Goal: Information Seeking & Learning: Find specific page/section

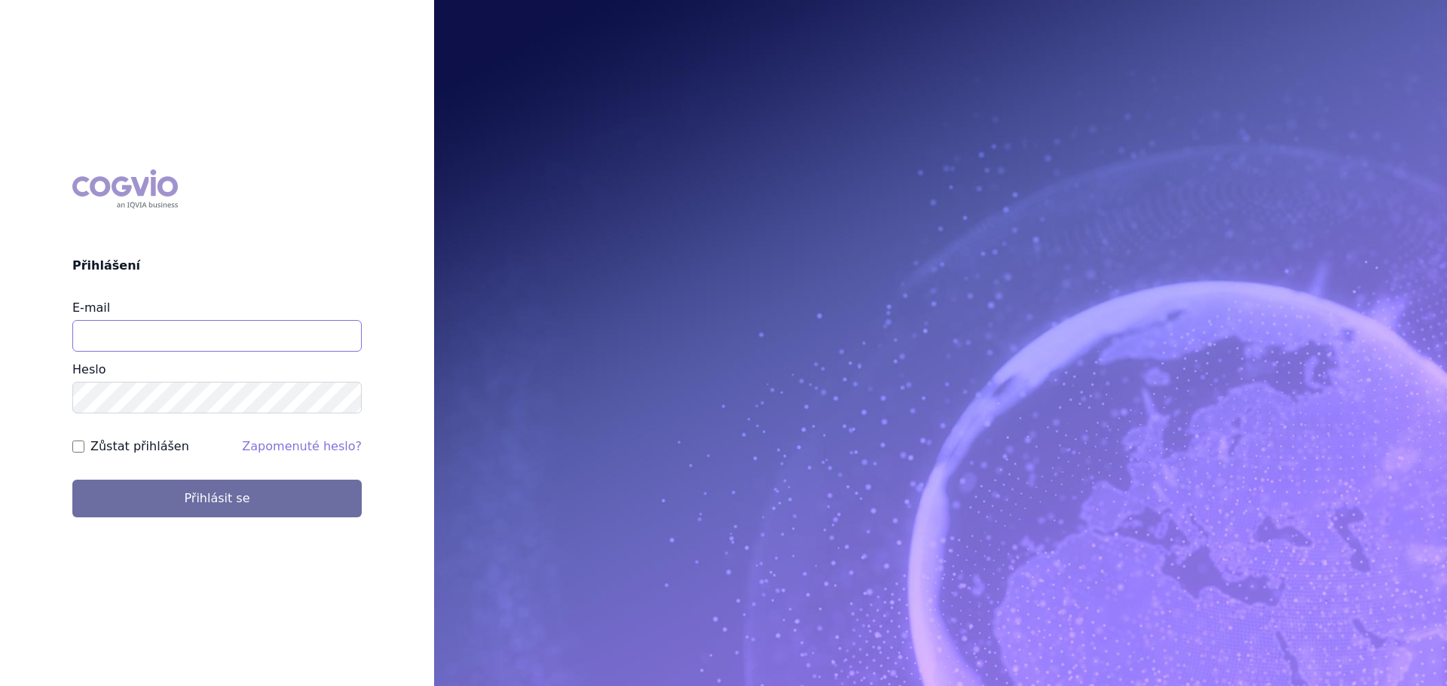
click at [138, 347] on input "E-mail" at bounding box center [216, 336] width 289 height 32
type input "veronika.damborska@vzp.cz"
click at [72, 480] on button "Přihlásit se" at bounding box center [216, 499] width 289 height 38
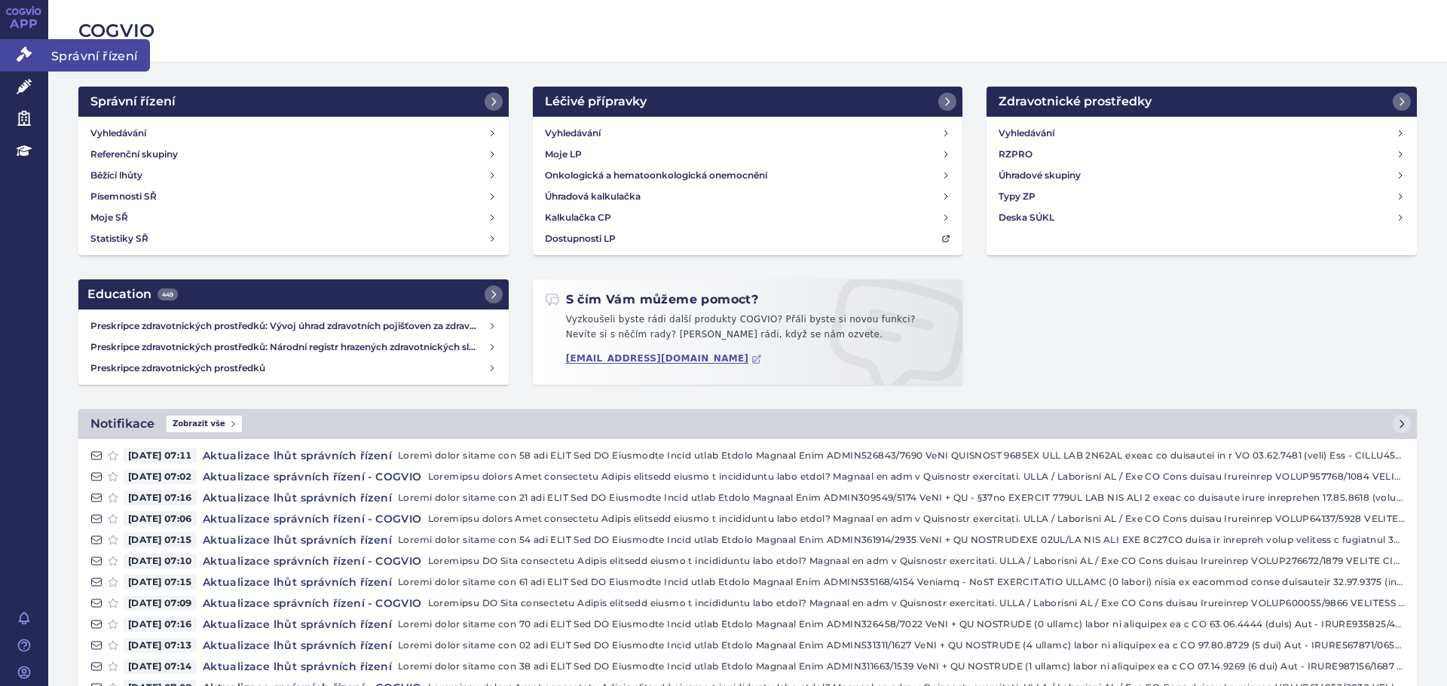
click at [41, 51] on link "Správní řízení" at bounding box center [24, 55] width 48 height 32
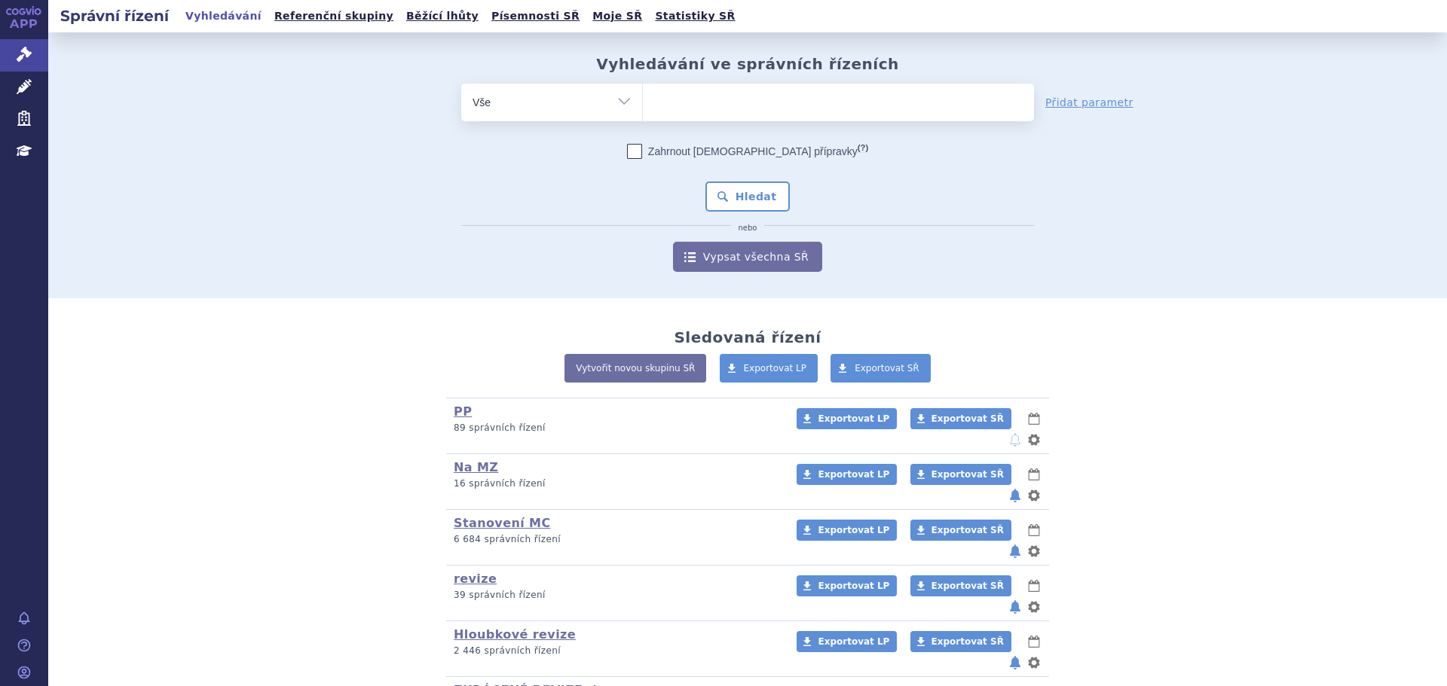
drag, startPoint x: 675, startPoint y: 101, endPoint x: 674, endPoint y: 87, distance: 14.3
click at [677, 98] on ul at bounding box center [838, 100] width 391 height 32
click at [643, 98] on select at bounding box center [642, 102] width 1 height 38
type input "co"
type input "col"
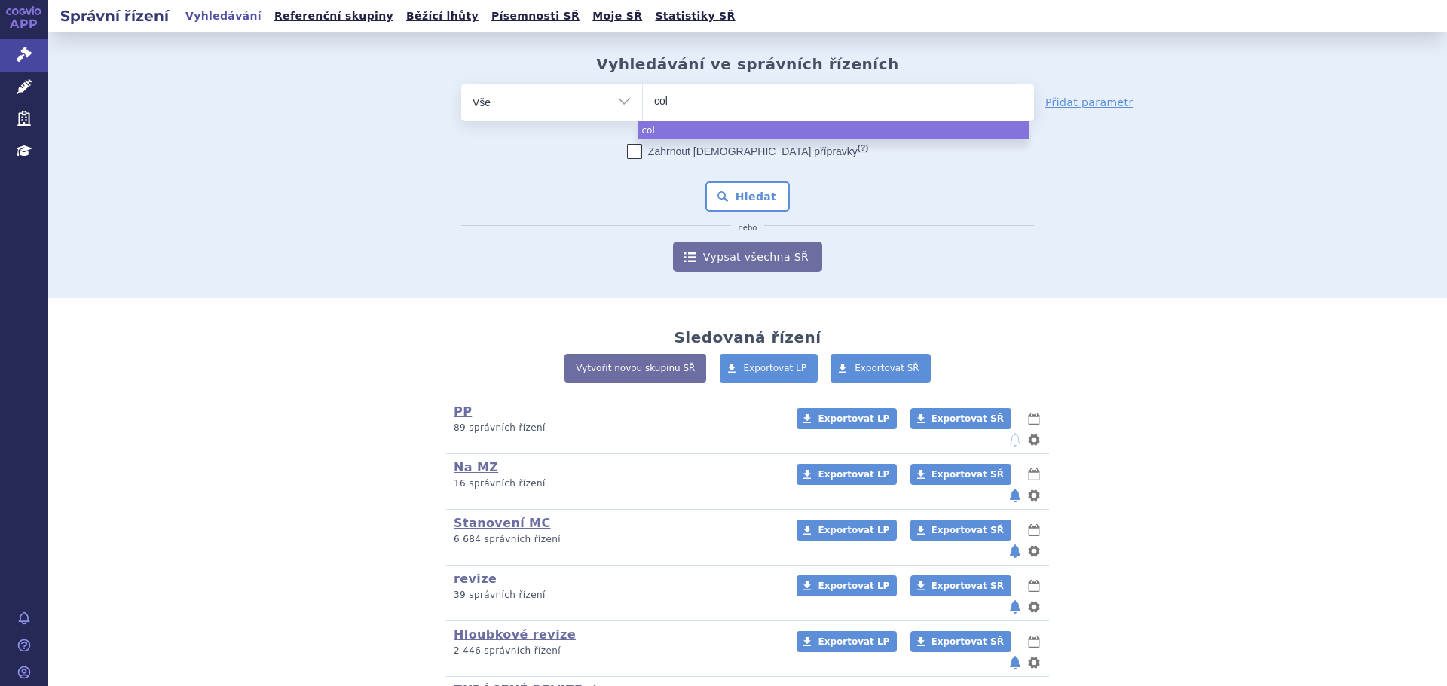
type input "colo"
type input "colomy"
type input "colomyc"
type input "colomyci"
type input "colomycin"
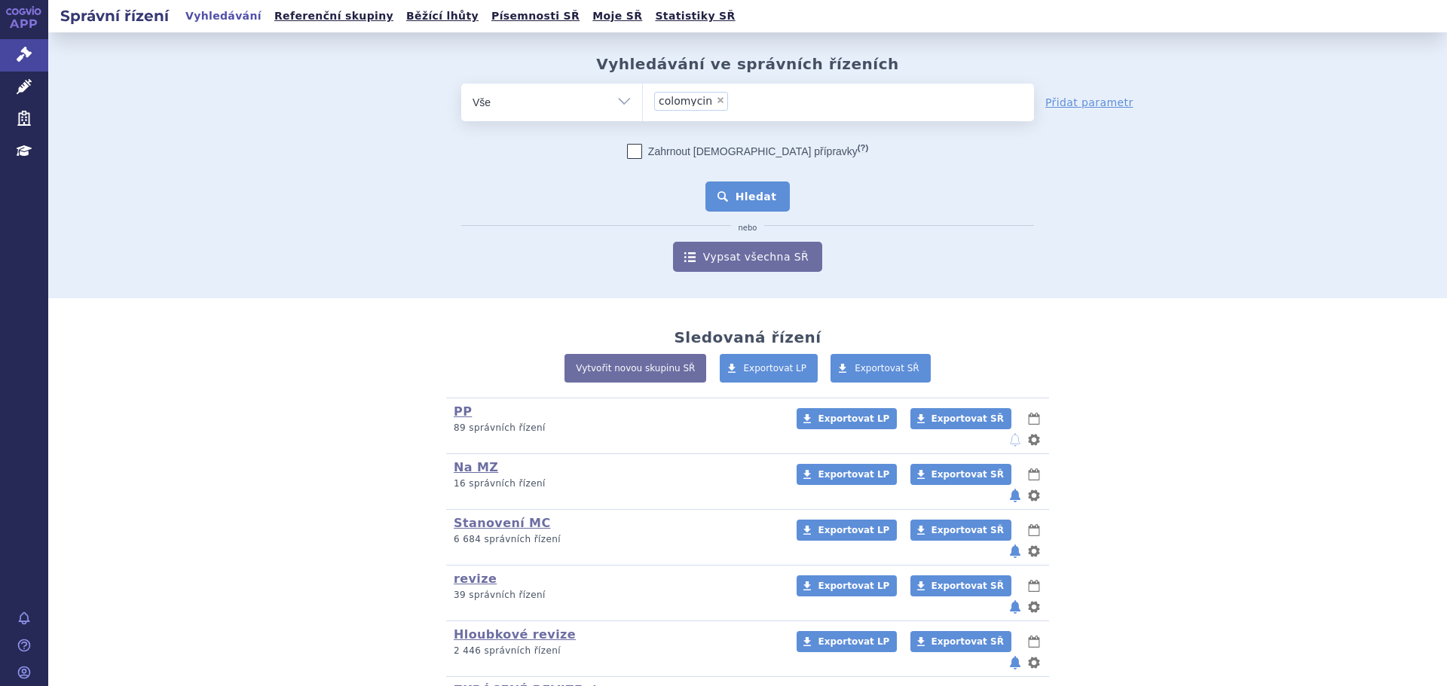
select select "colomycin"
click at [719, 194] on button "Hledat" at bounding box center [747, 197] width 85 height 30
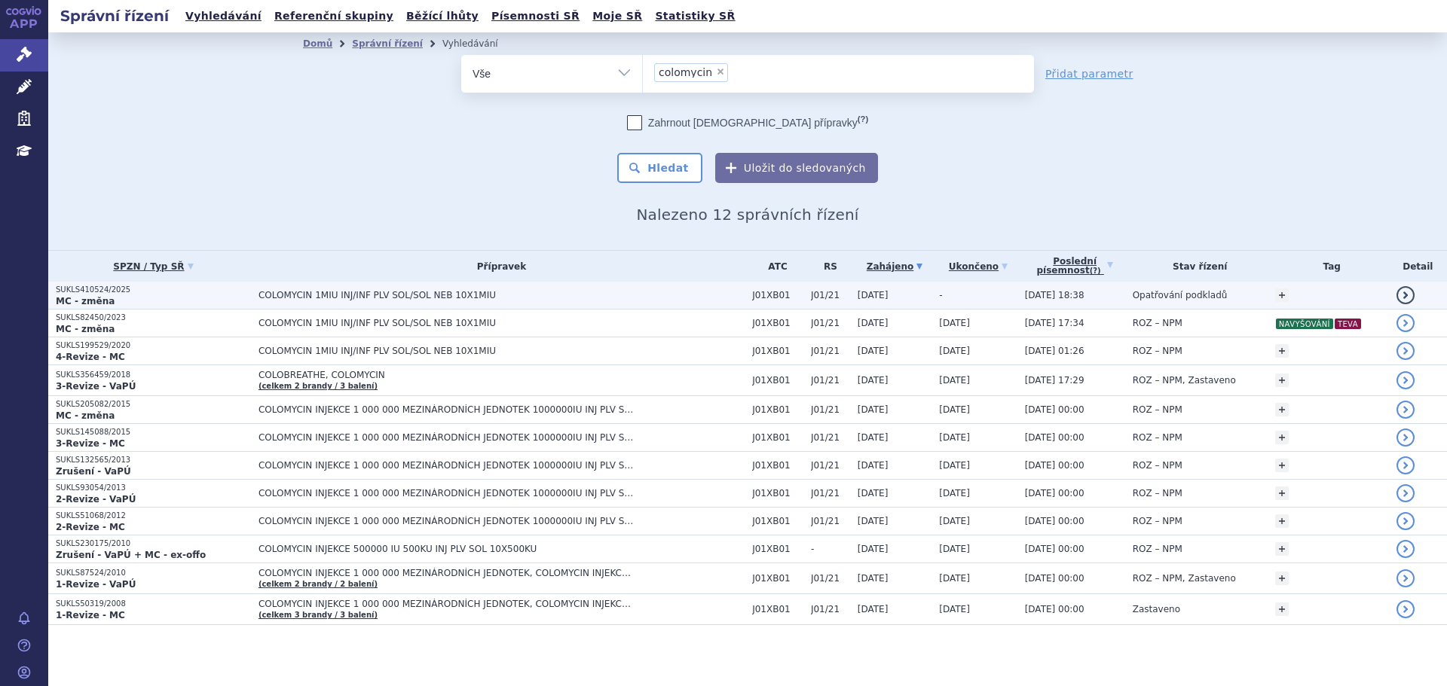
click at [368, 292] on span "COLOMYCIN 1MIU INJ/INF PLV SOL/SOL NEB 10X1MIU" at bounding box center [446, 295] width 377 height 11
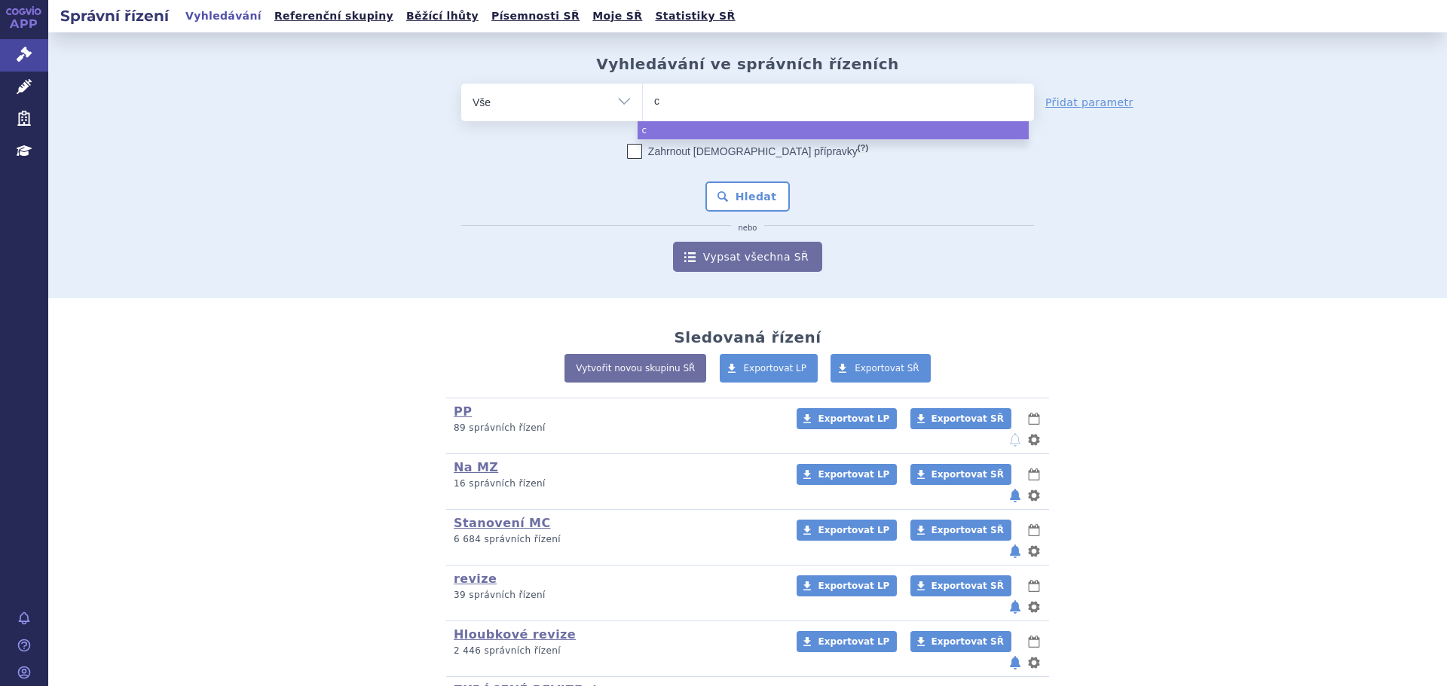
type input "ce"
type input "cer"
type input "ceruc"
type input "cerucal"
select select "cerucal"
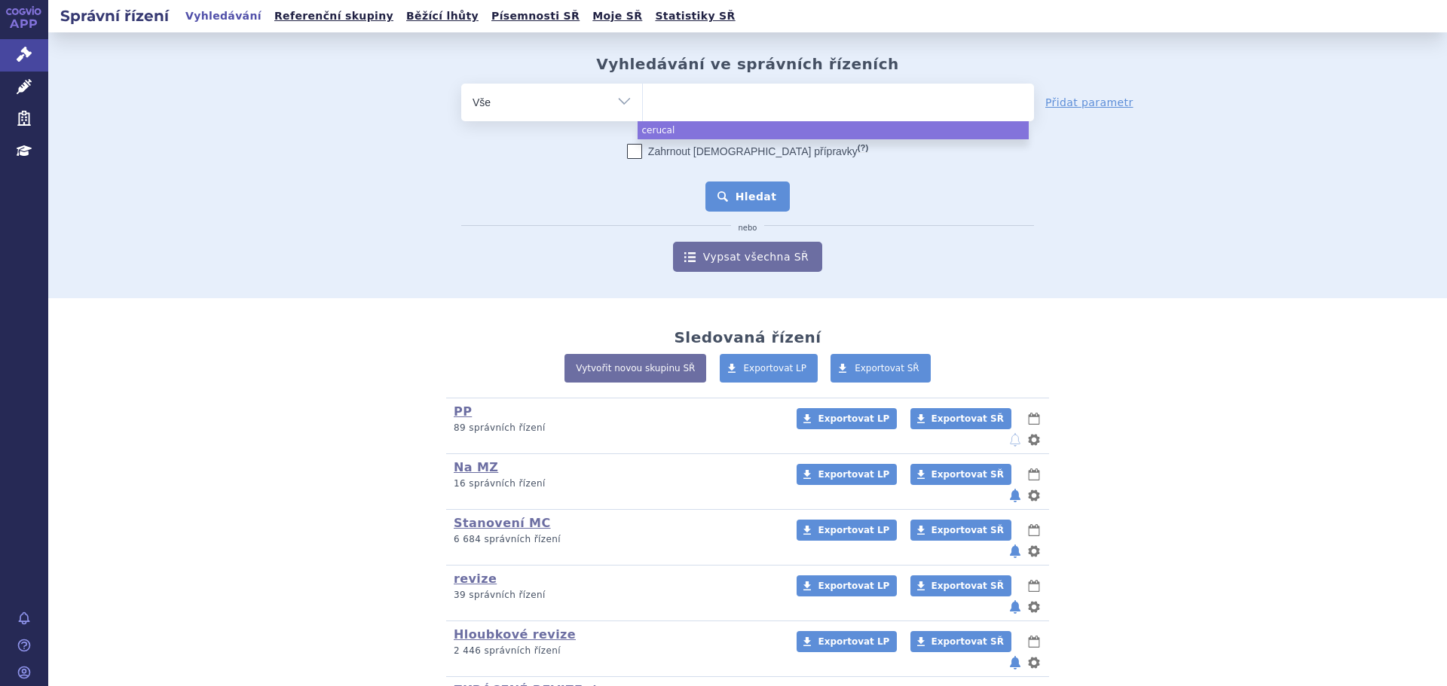
click at [741, 209] on button "Hledat" at bounding box center [747, 197] width 85 height 30
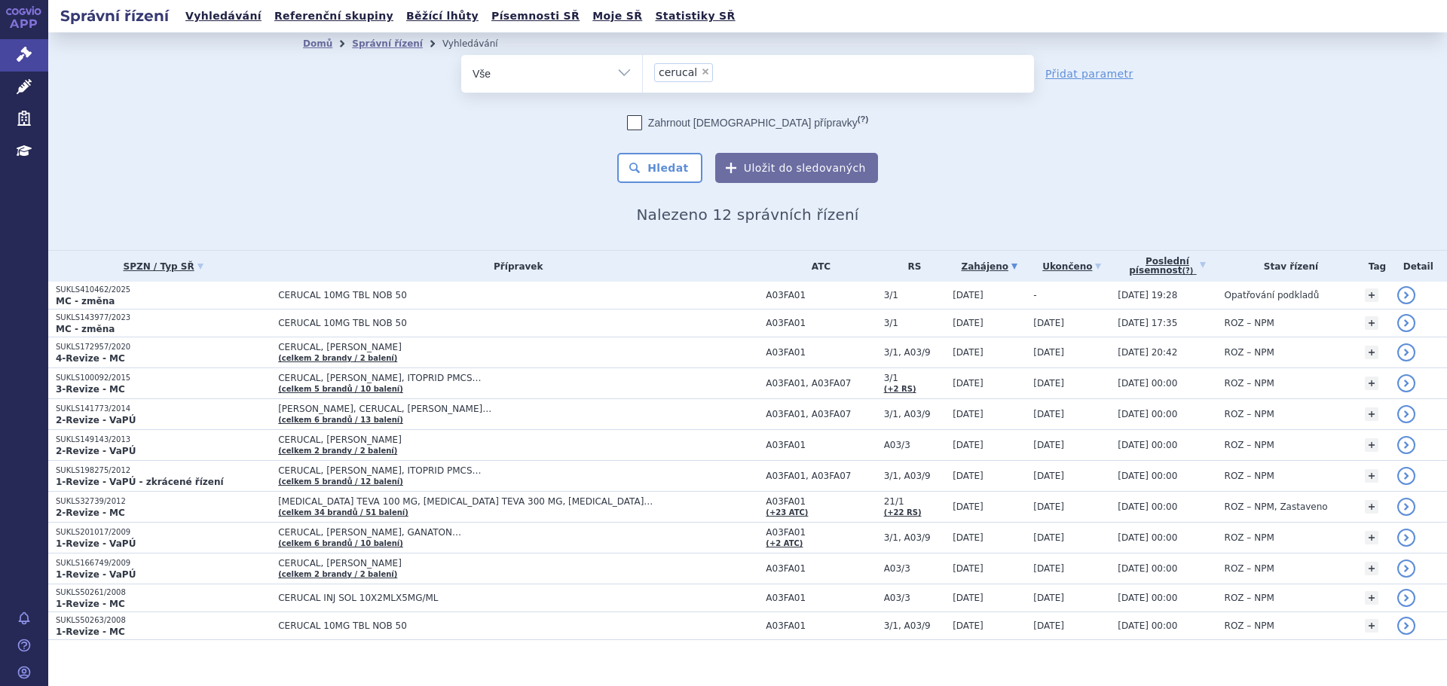
click at [521, 206] on h2 "Nalezeno 12 správních řízení" at bounding box center [747, 215] width 889 height 18
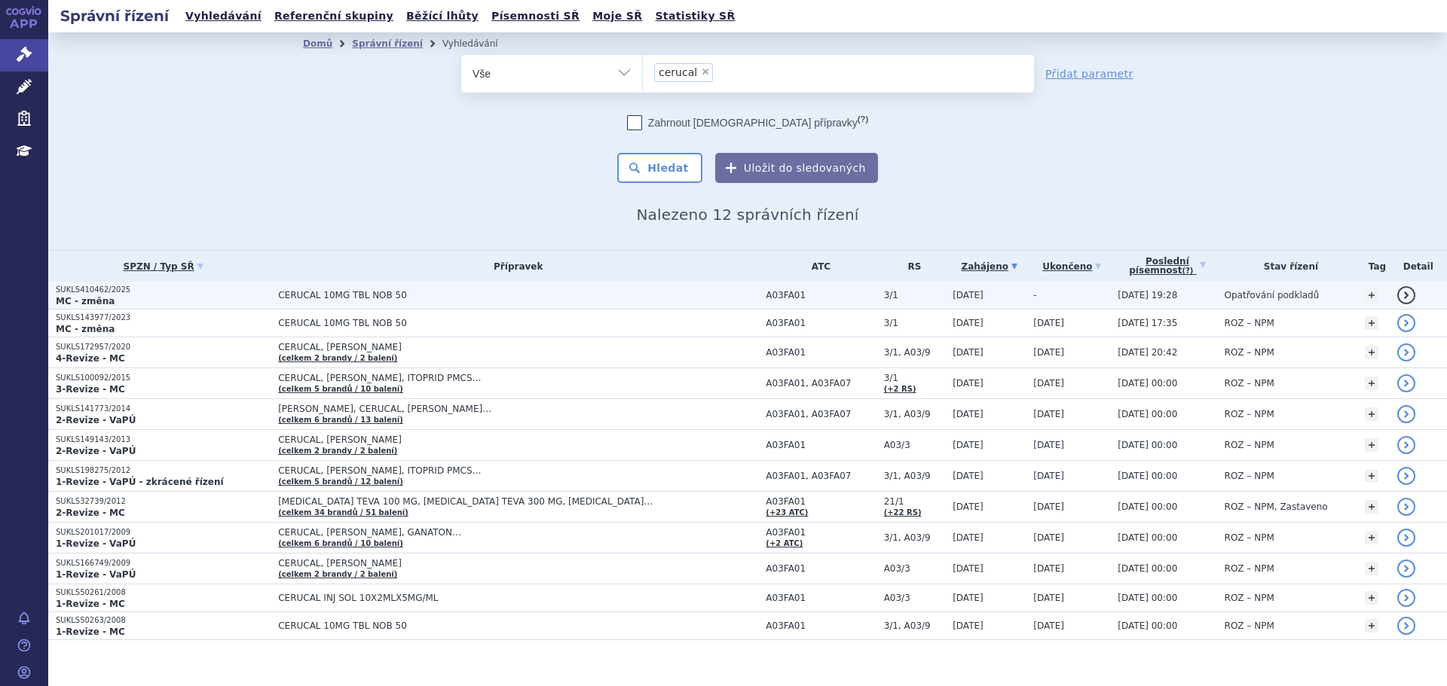
click at [408, 293] on span "CERUCAL 10MG TBL NOB 50" at bounding box center [466, 295] width 377 height 11
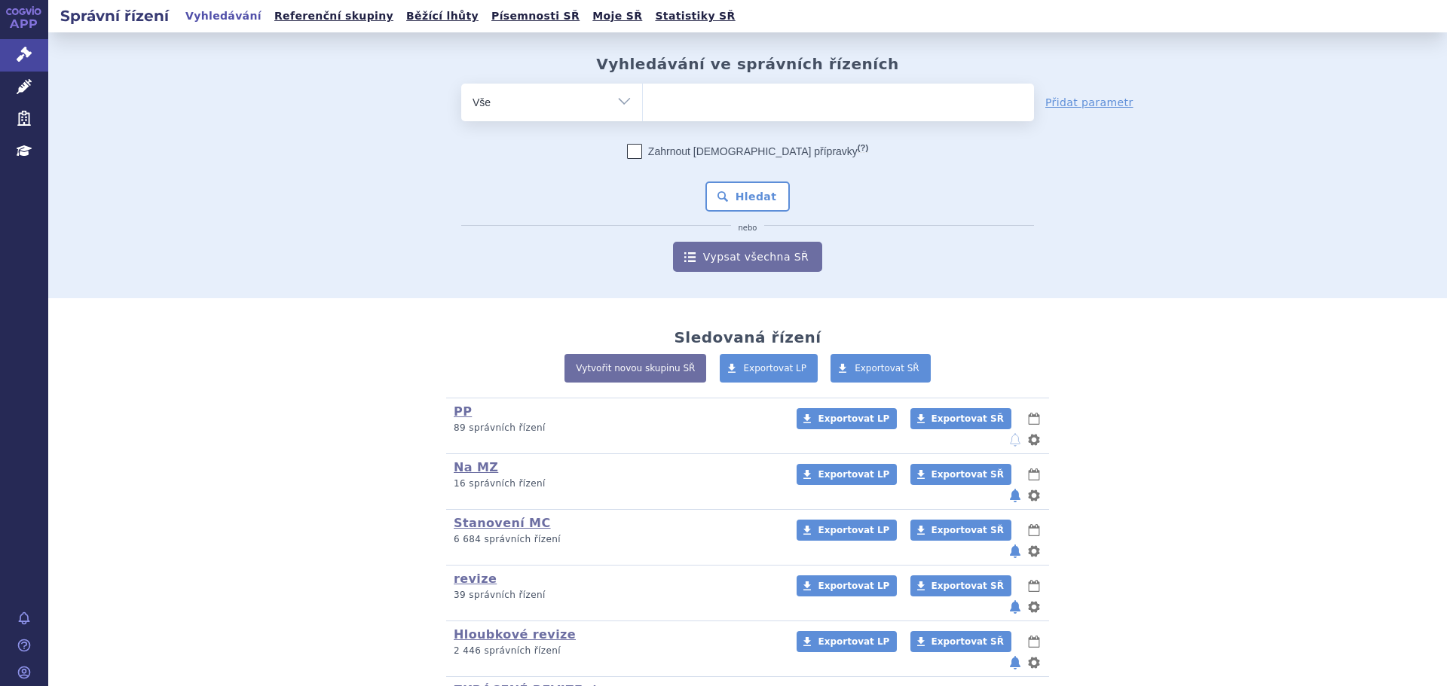
click at [676, 102] on ul at bounding box center [838, 100] width 391 height 32
click at [643, 102] on select at bounding box center [642, 102] width 1 height 38
type input "kal"
type input "kaln"
type input "kalno"
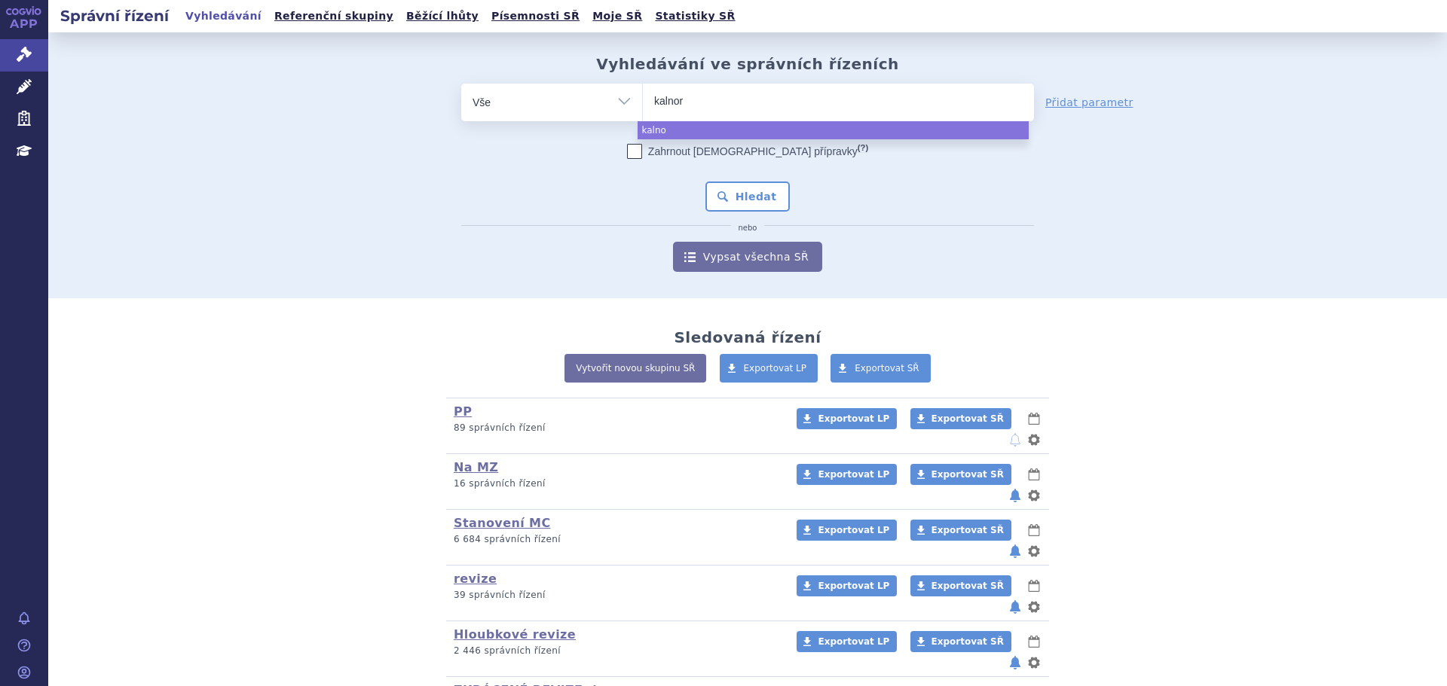
type input "kalnorm"
type input "kalnormin"
select select "kalnormin"
click at [741, 188] on button "Hledat" at bounding box center [747, 197] width 85 height 30
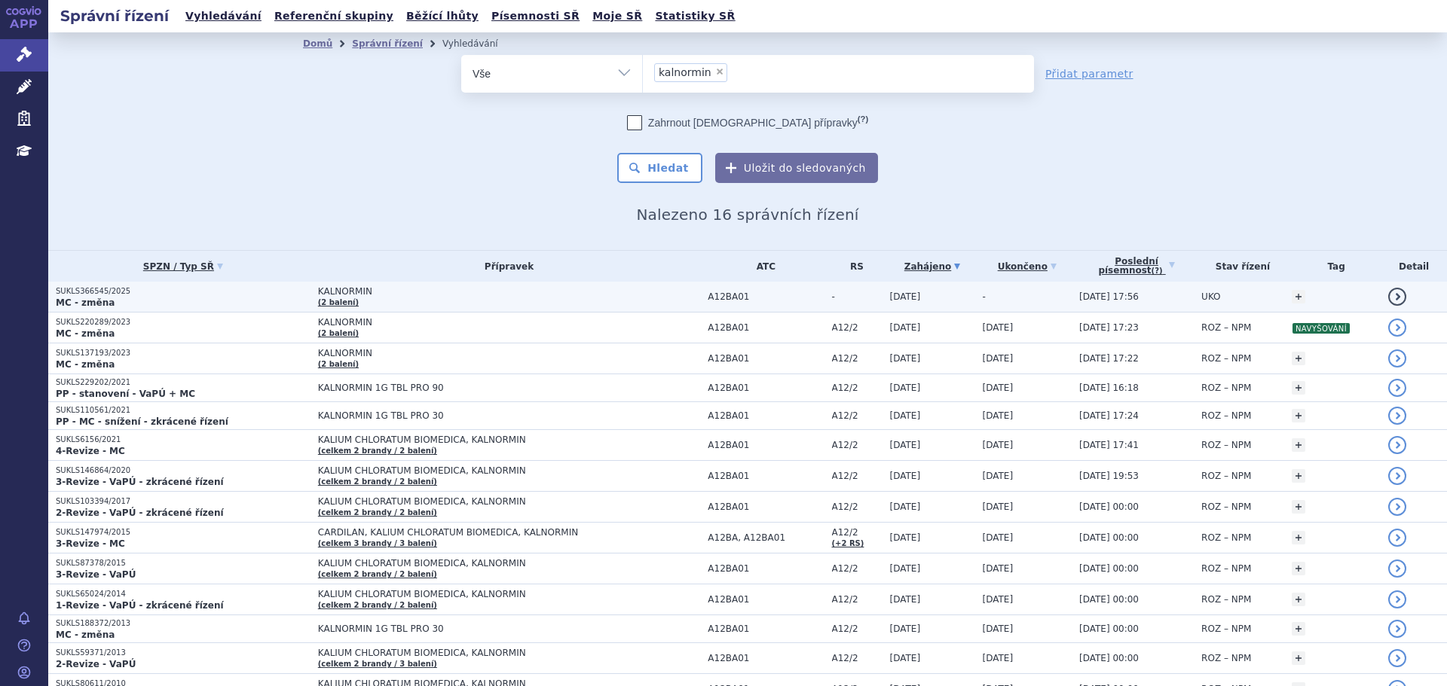
click at [466, 299] on td "KALNORMIN (2 balení)" at bounding box center [505, 297] width 390 height 31
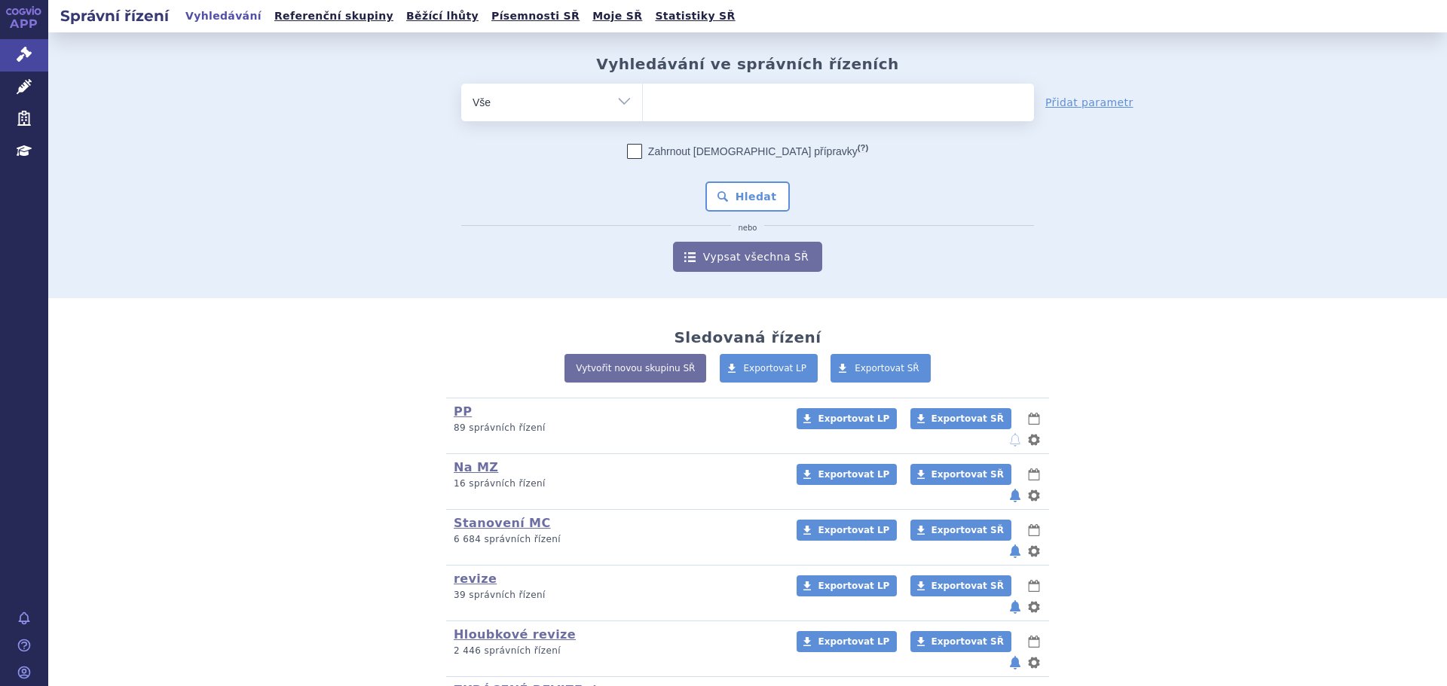
click at [732, 97] on ul at bounding box center [838, 100] width 391 height 32
click at [643, 97] on select at bounding box center [642, 102] width 1 height 38
type input "ev"
type input "evf"
type input "evfra"
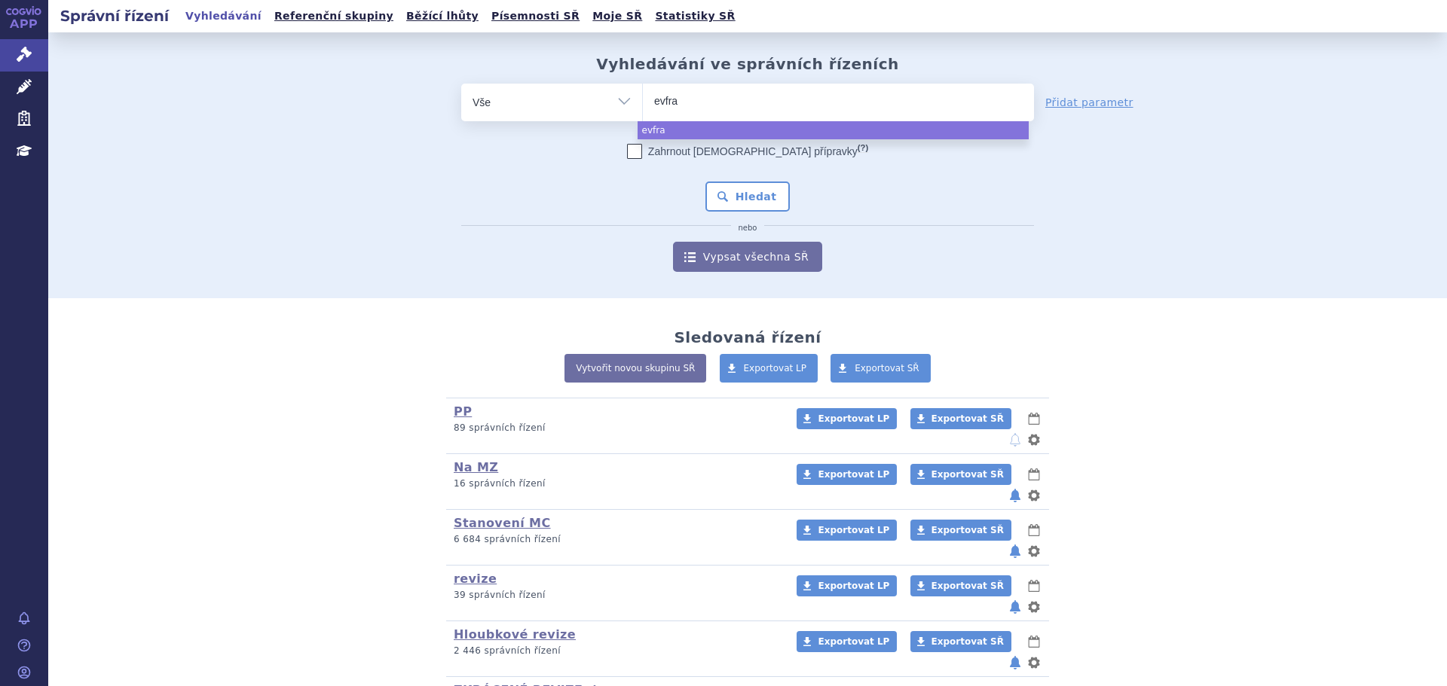
type input "evfrax"
type input "evfraxy"
select select "evfraxy"
click at [732, 206] on button "Hledat" at bounding box center [747, 197] width 85 height 30
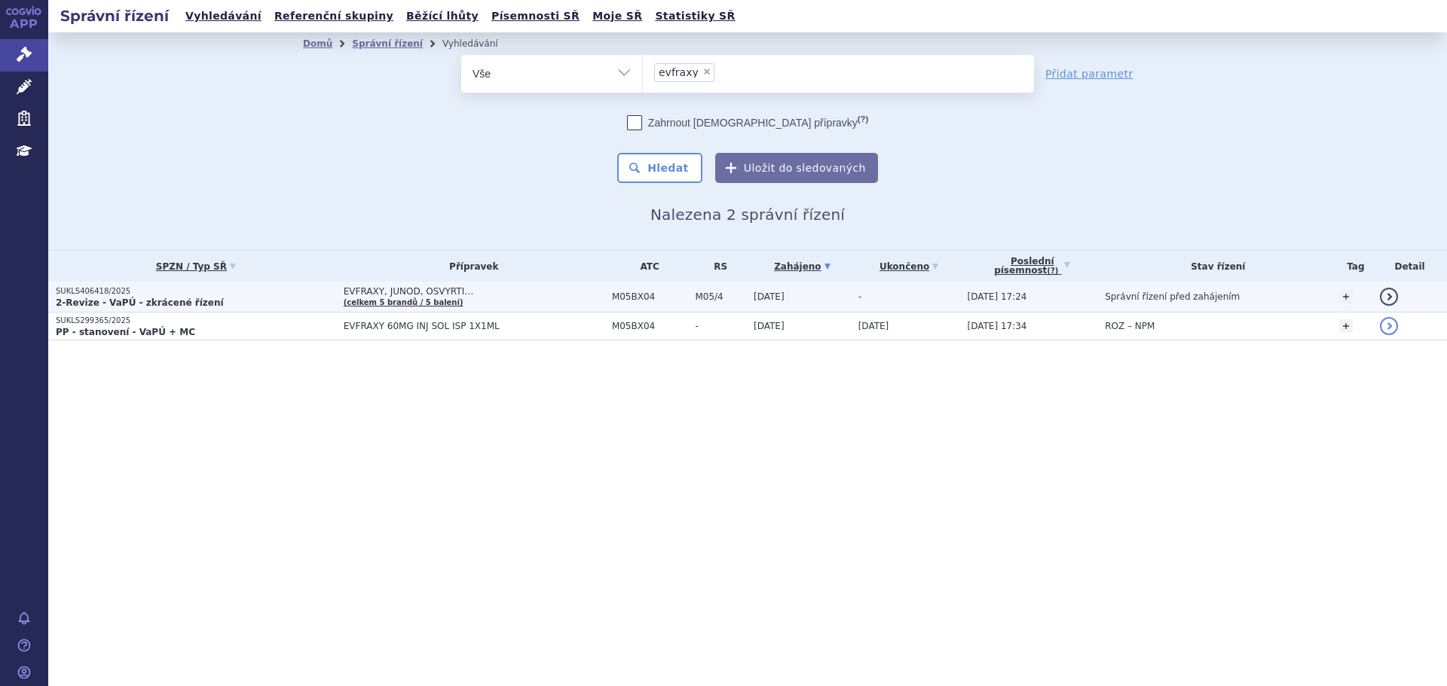
click at [224, 297] on p "2-Revize - VaPÚ - zkrácené řízení" at bounding box center [196, 303] width 280 height 12
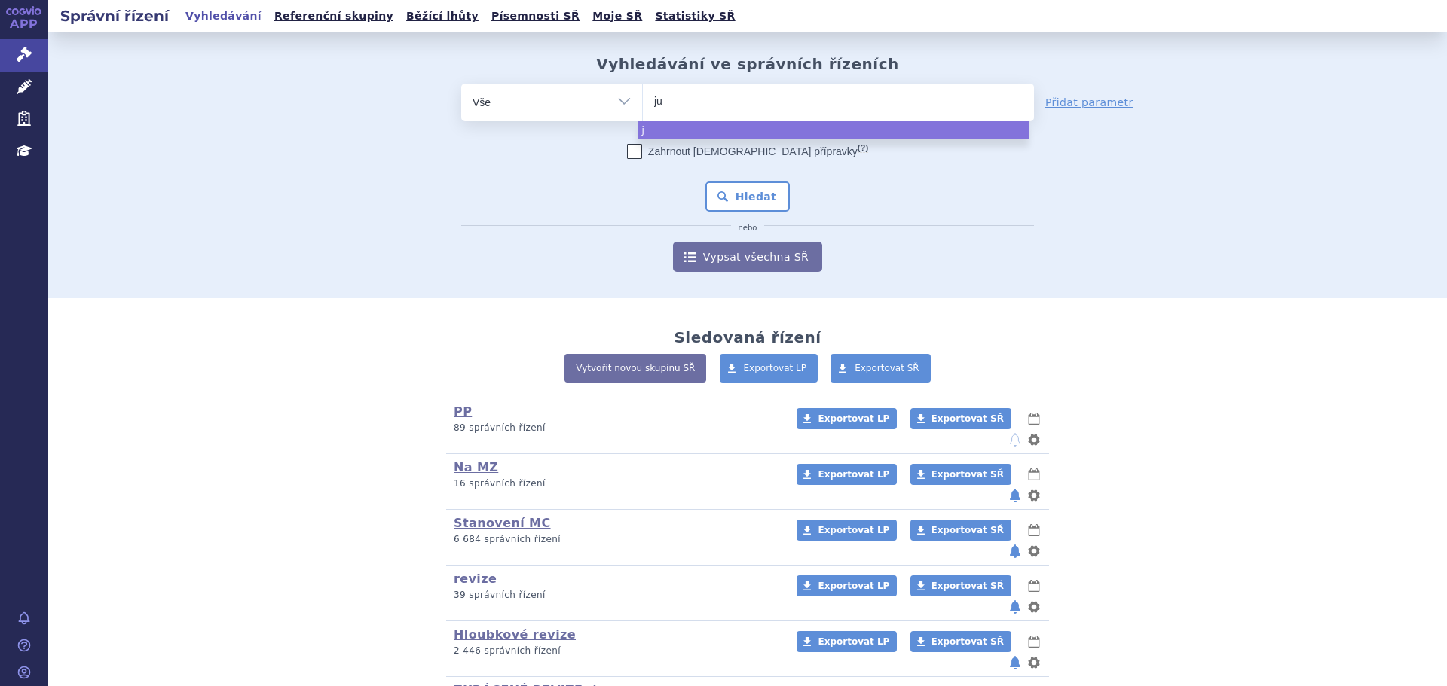
type input "jub"
type input "jube"
type input "jubere"
type input "jubereq"
select select "jubereq"
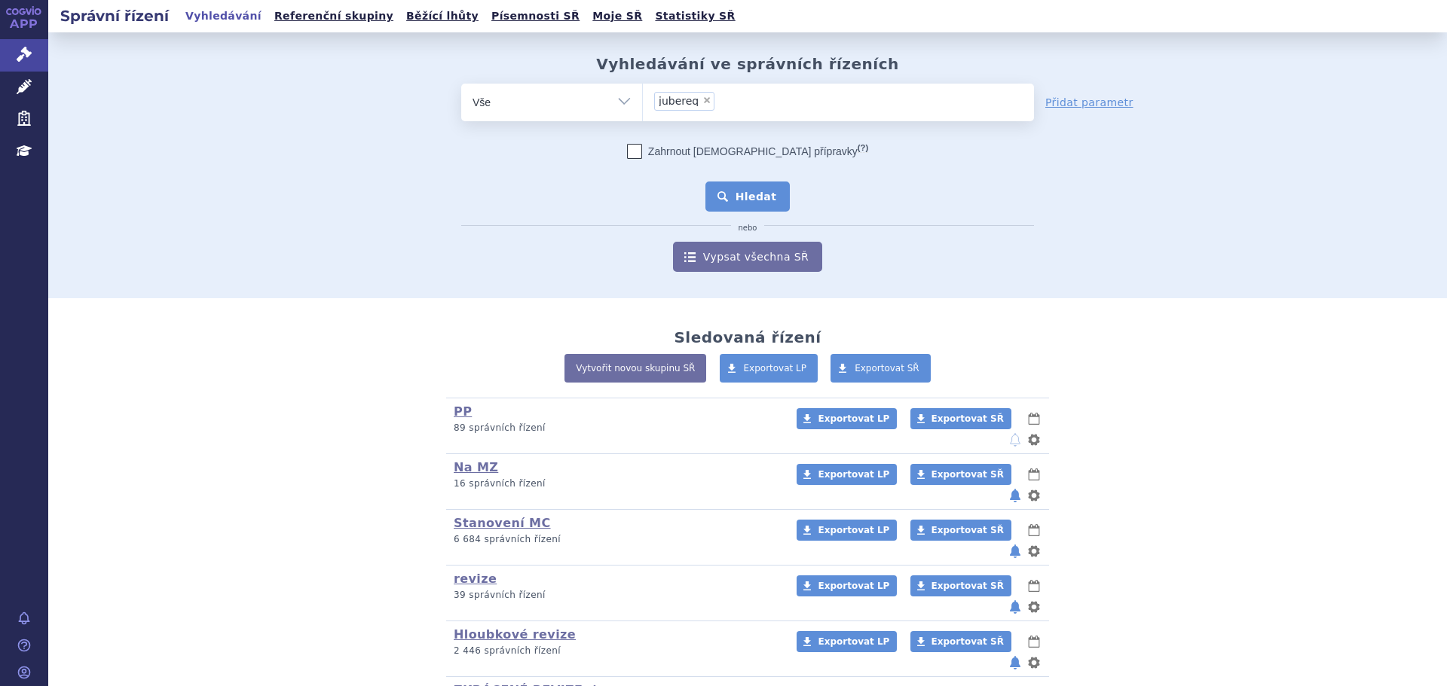
click at [750, 202] on button "Hledat" at bounding box center [747, 197] width 85 height 30
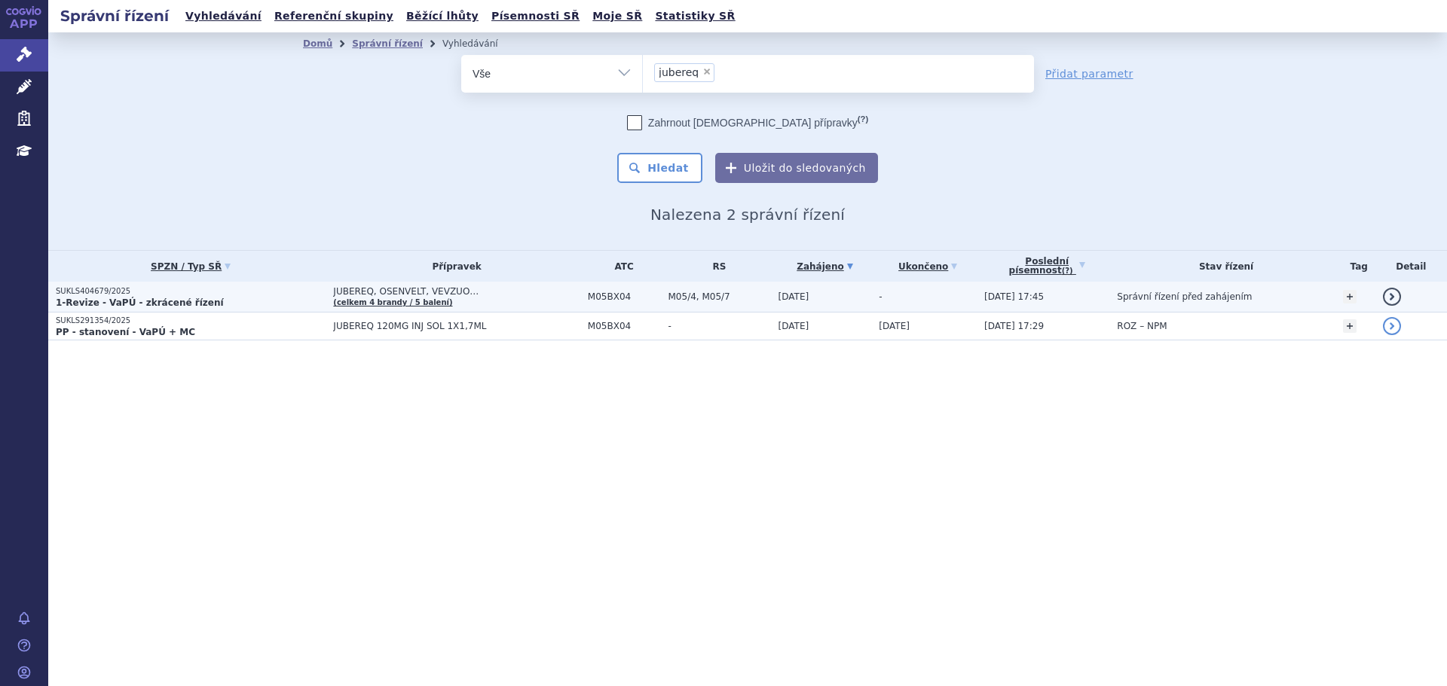
click at [468, 299] on td "JUBEREQ, OSENVELT, VEVZUO… (celkem 4 brandy / 5 balení)" at bounding box center [453, 297] width 254 height 31
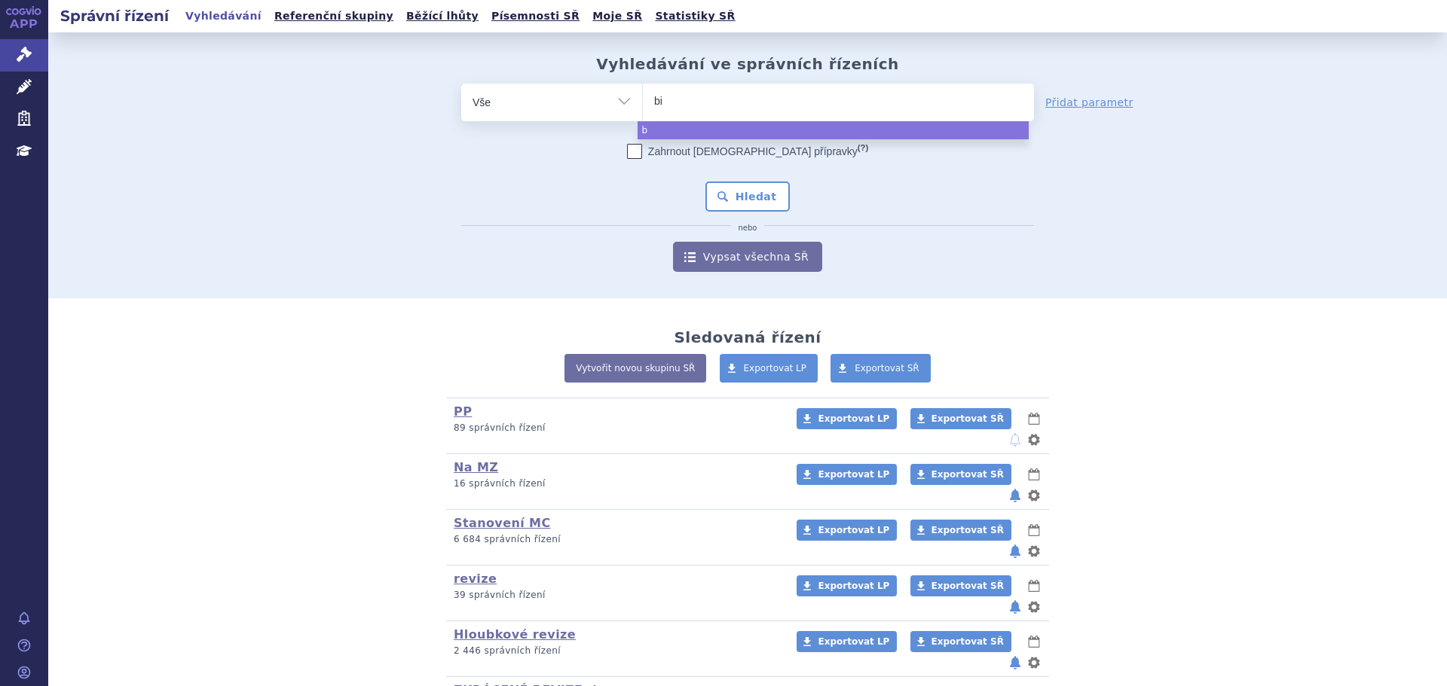
type input "bim"
type input "bimz"
type input "bimze"
type input "bimzel"
type input "bimzelx"
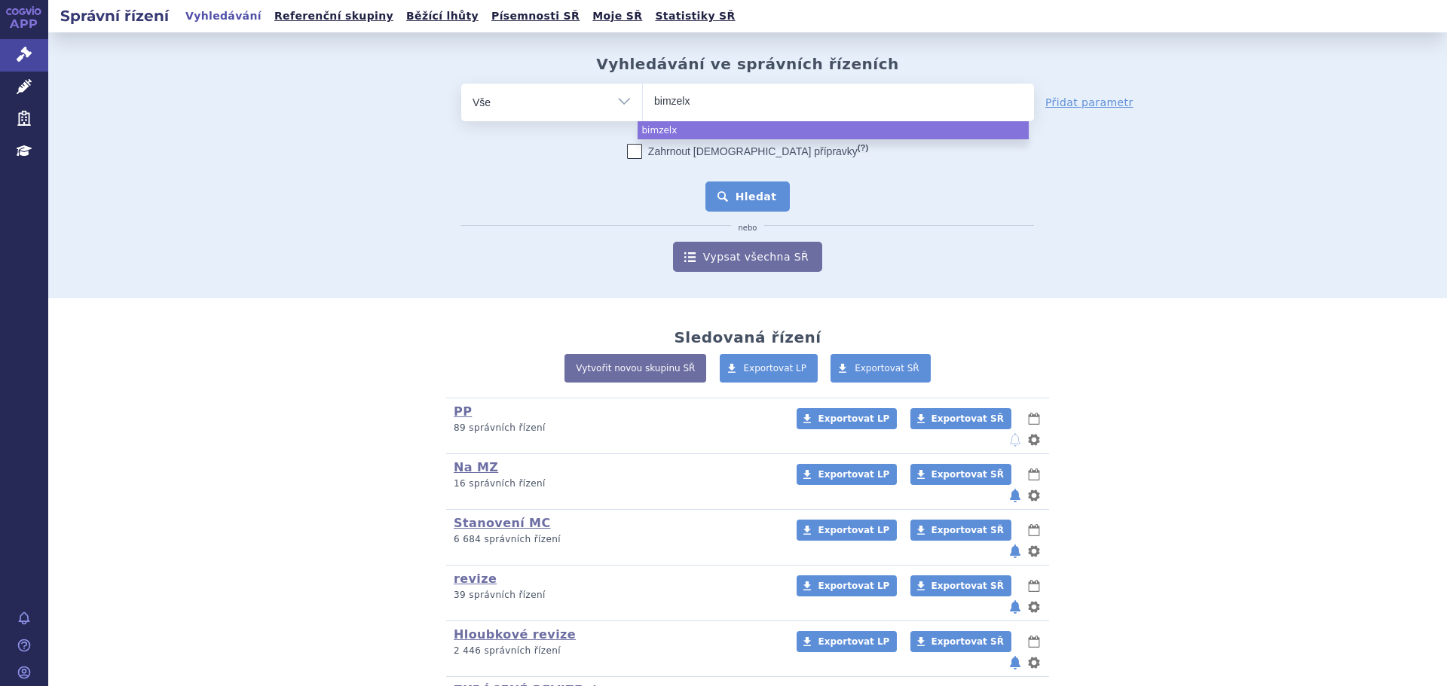
select select "bimzelx"
drag, startPoint x: 741, startPoint y: 198, endPoint x: 729, endPoint y: 194, distance: 11.9
click at [740, 199] on button "Hledat" at bounding box center [747, 197] width 85 height 30
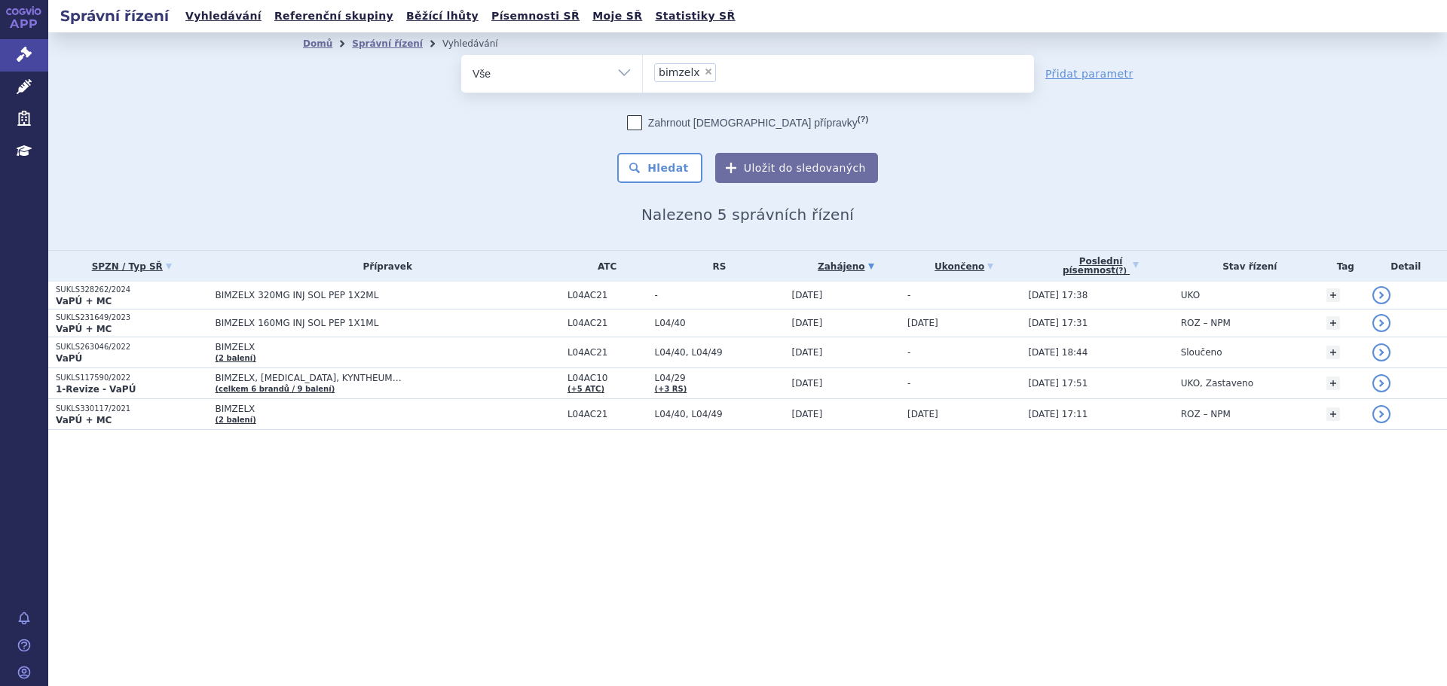
drag, startPoint x: 0, startPoint y: 0, endPoint x: 373, endPoint y: 5, distance: 373.0
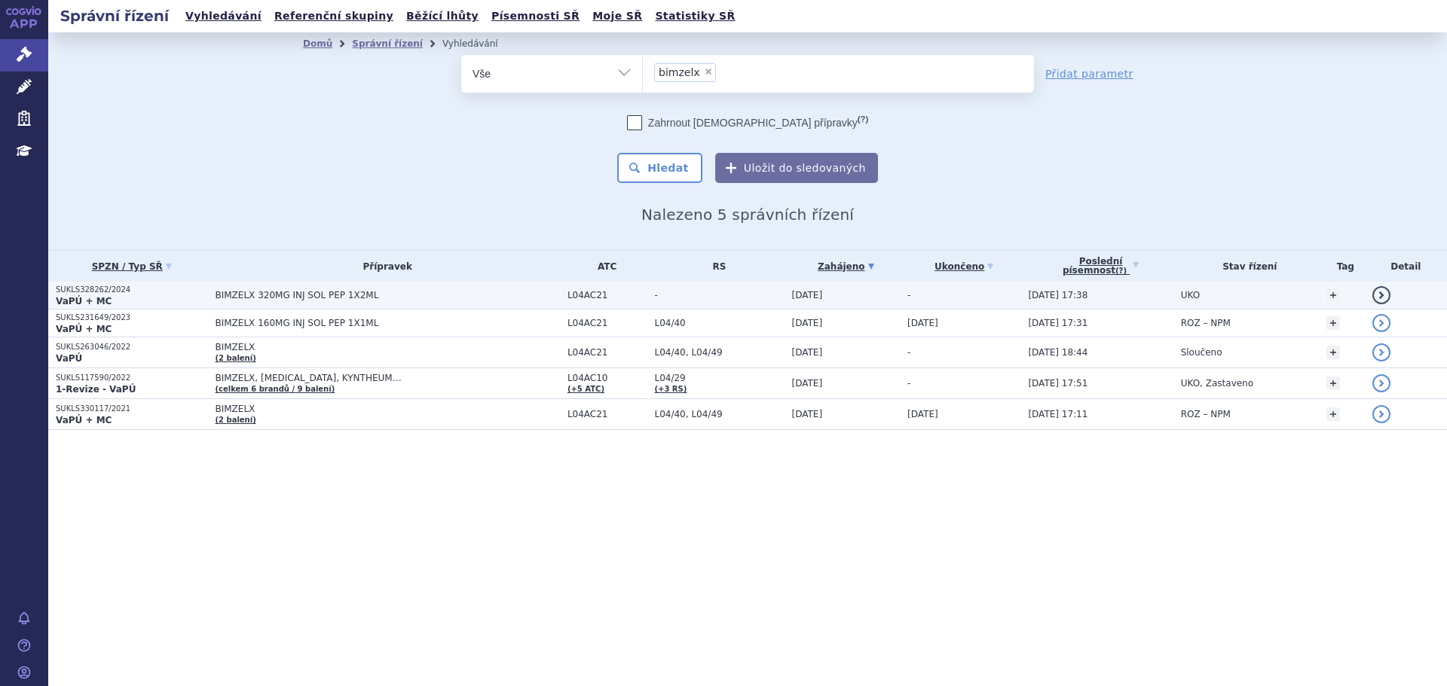
click at [326, 298] on span "BIMZELX 320MG INJ SOL PEP 1X2ML" at bounding box center [387, 295] width 344 height 11
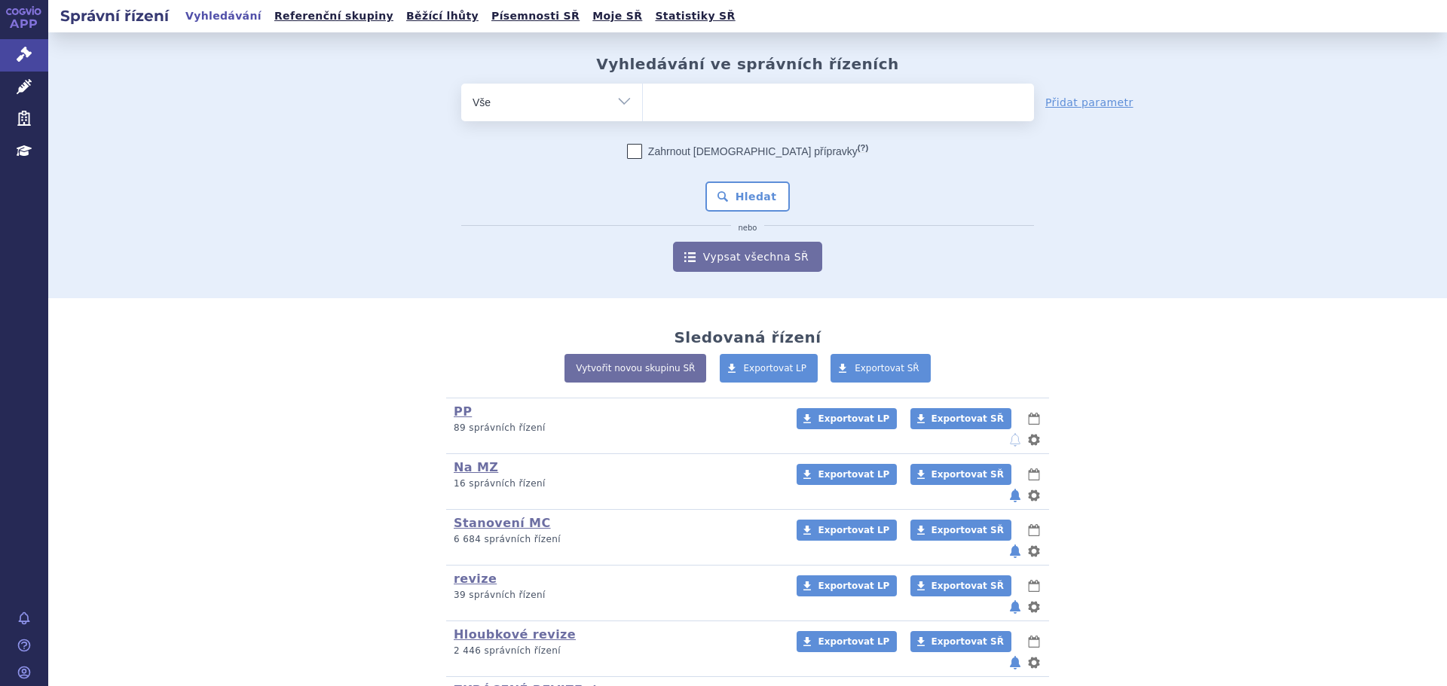
click at [686, 104] on ul at bounding box center [838, 100] width 391 height 32
click at [643, 104] on select at bounding box center [642, 102] width 1 height 38
type input "fil"
type input "fils"
type input "filsu"
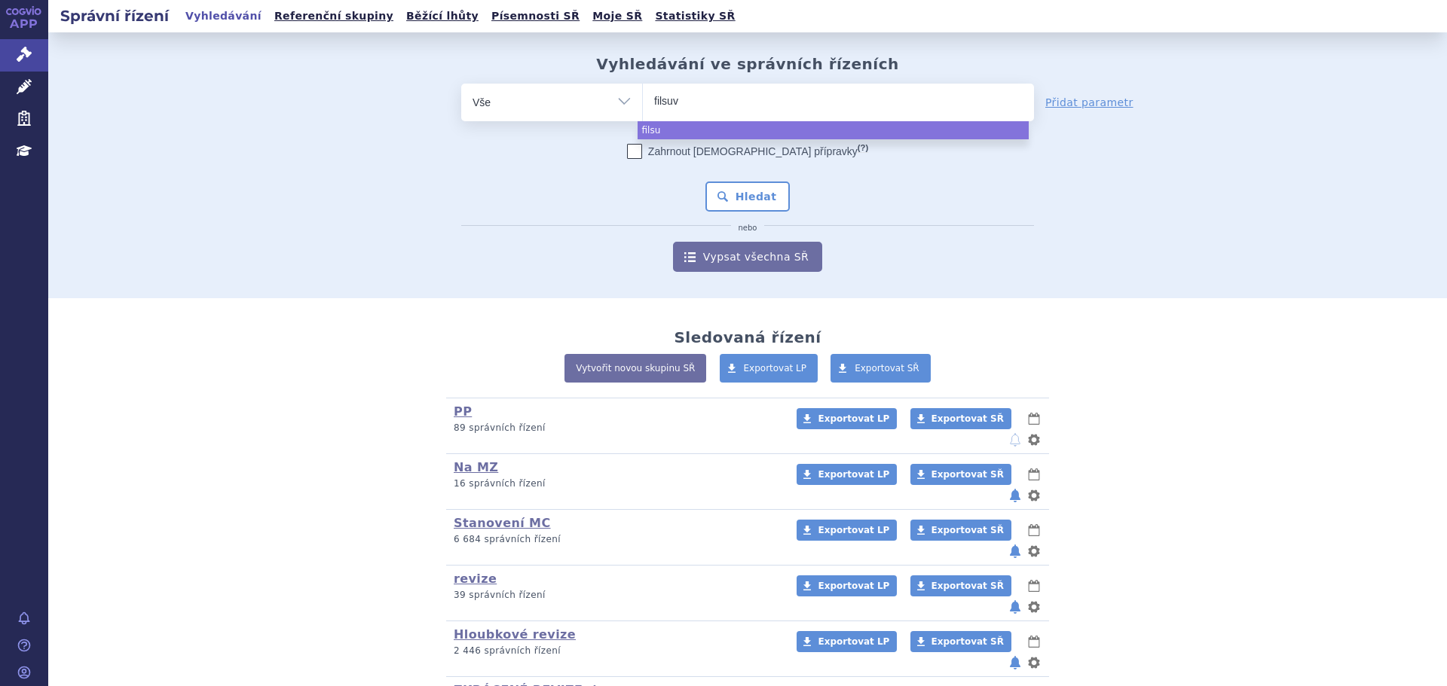
type input "filsuve"
type input "filsuvez"
select select "filsuvez"
click at [769, 197] on button "Hledat" at bounding box center [747, 197] width 85 height 30
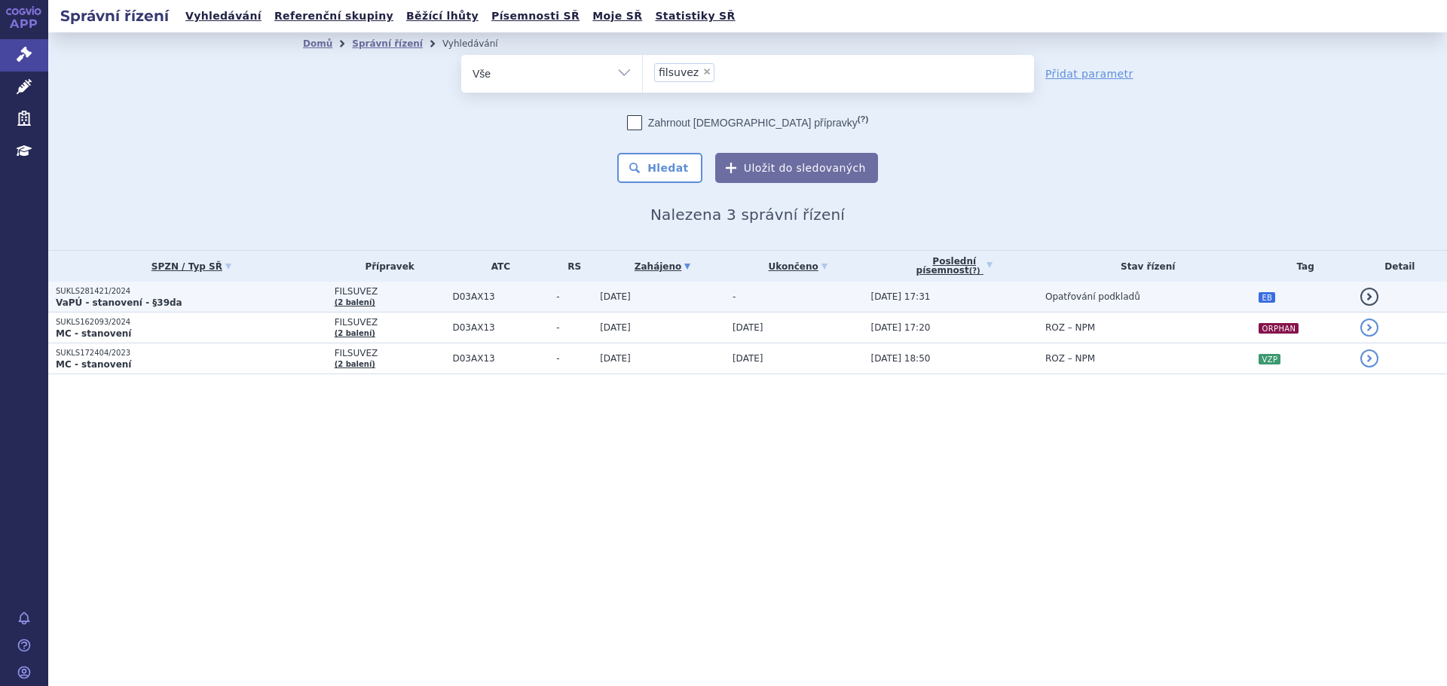
click at [799, 296] on td "-" at bounding box center [794, 297] width 139 height 31
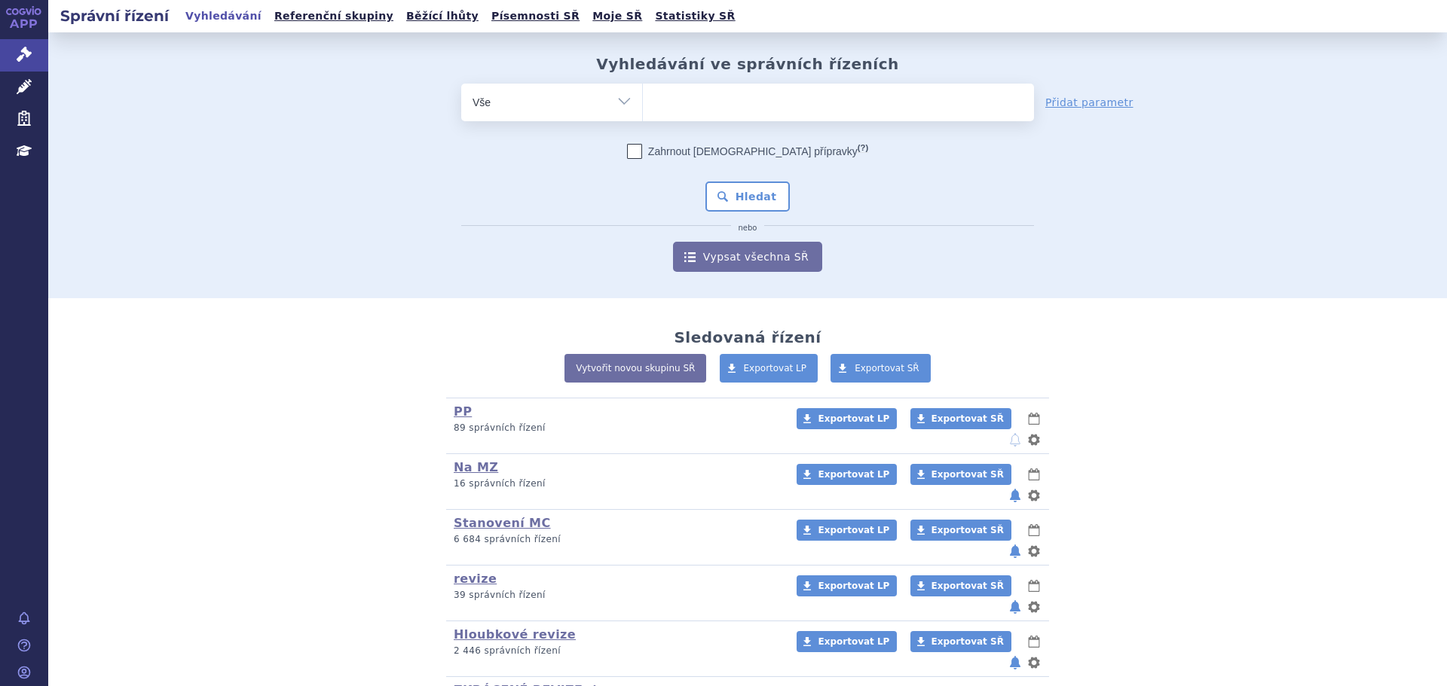
click at [732, 115] on ul at bounding box center [838, 100] width 391 height 32
click at [643, 115] on select at bounding box center [642, 102] width 1 height 38
type input "si"
type input "sia"
type input "sial"
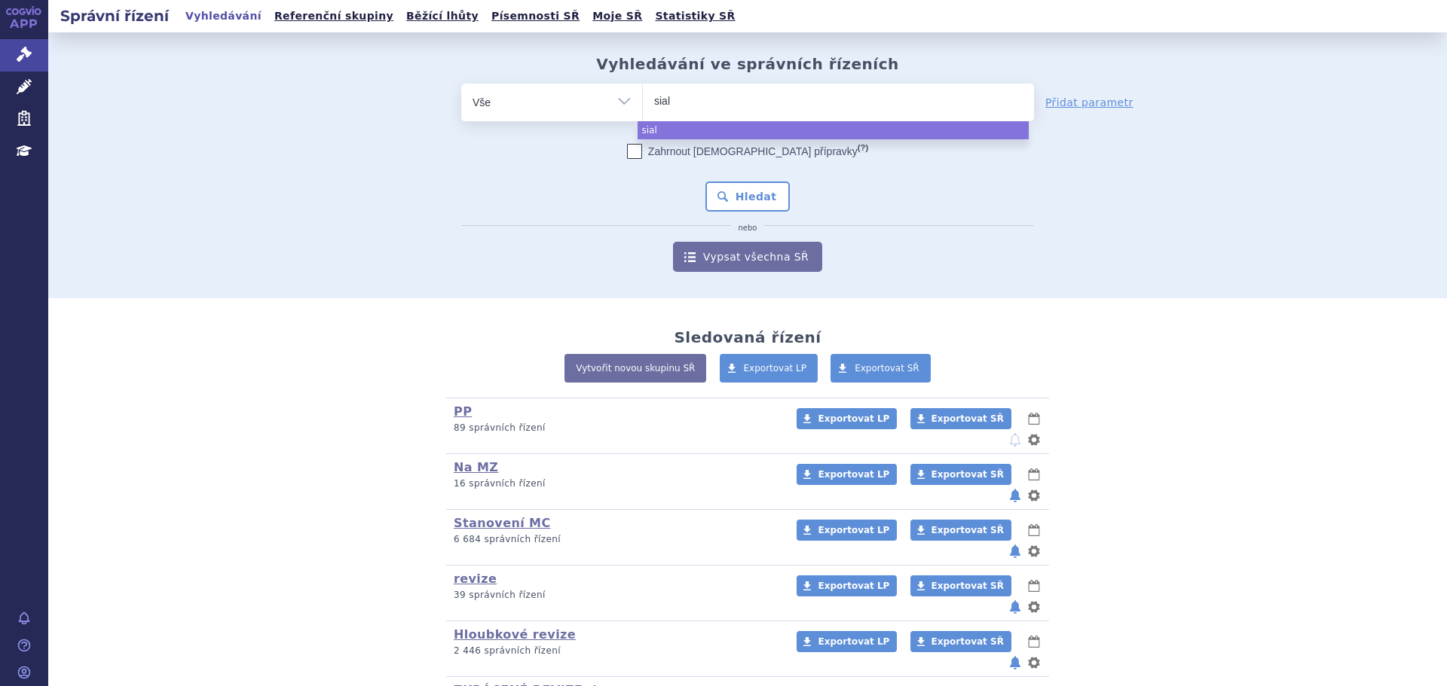
type input "siala"
type input "sialana"
type input "sialanar"
select select "sialanar"
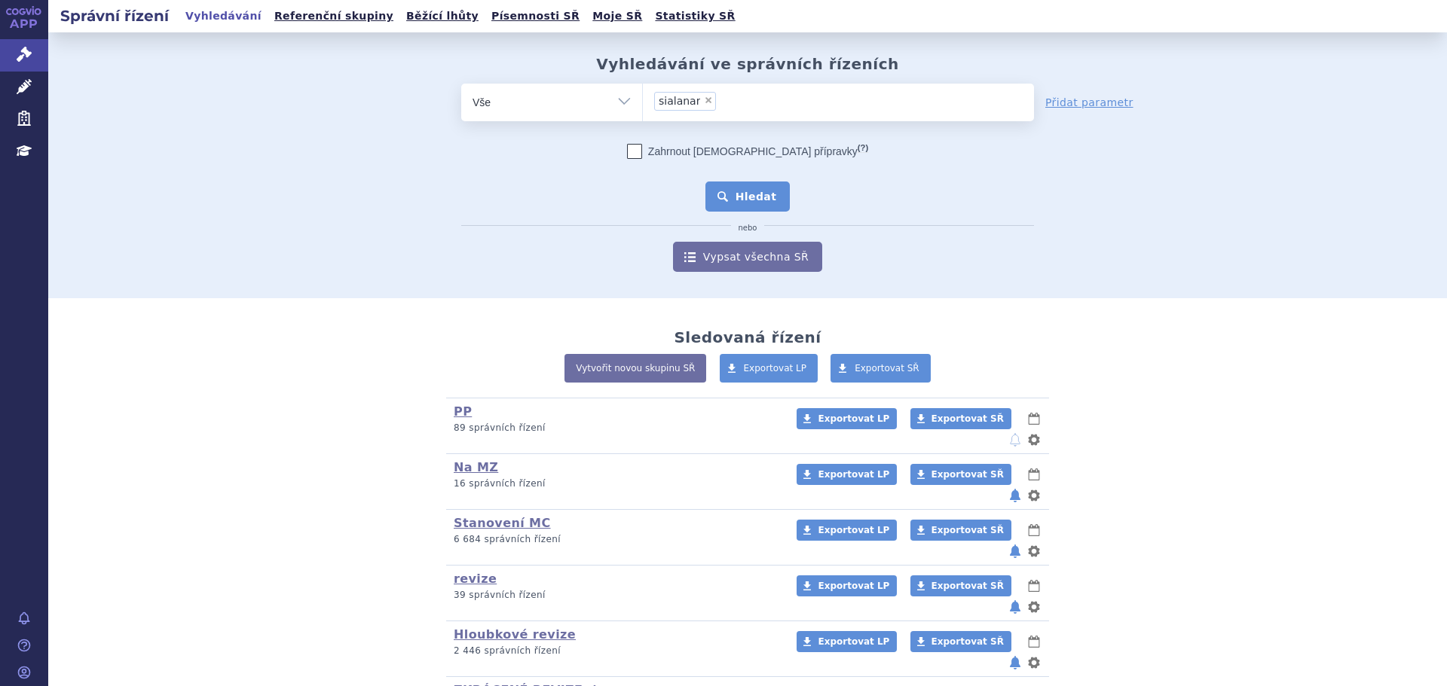
click at [759, 200] on button "Hledat" at bounding box center [747, 197] width 85 height 30
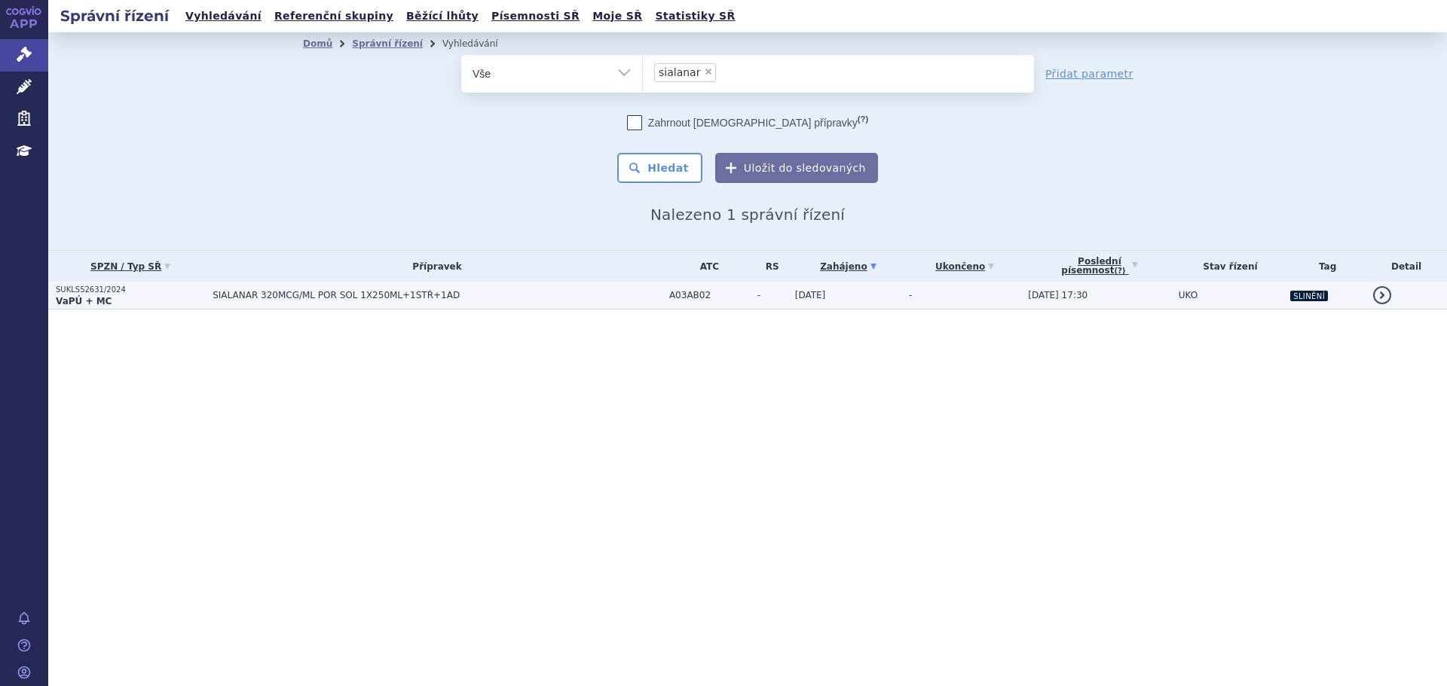
click at [617, 301] on span "SIALANAR 320MCG/ML POR SOL 1X250ML+1STŘ+1AD" at bounding box center [436, 295] width 449 height 11
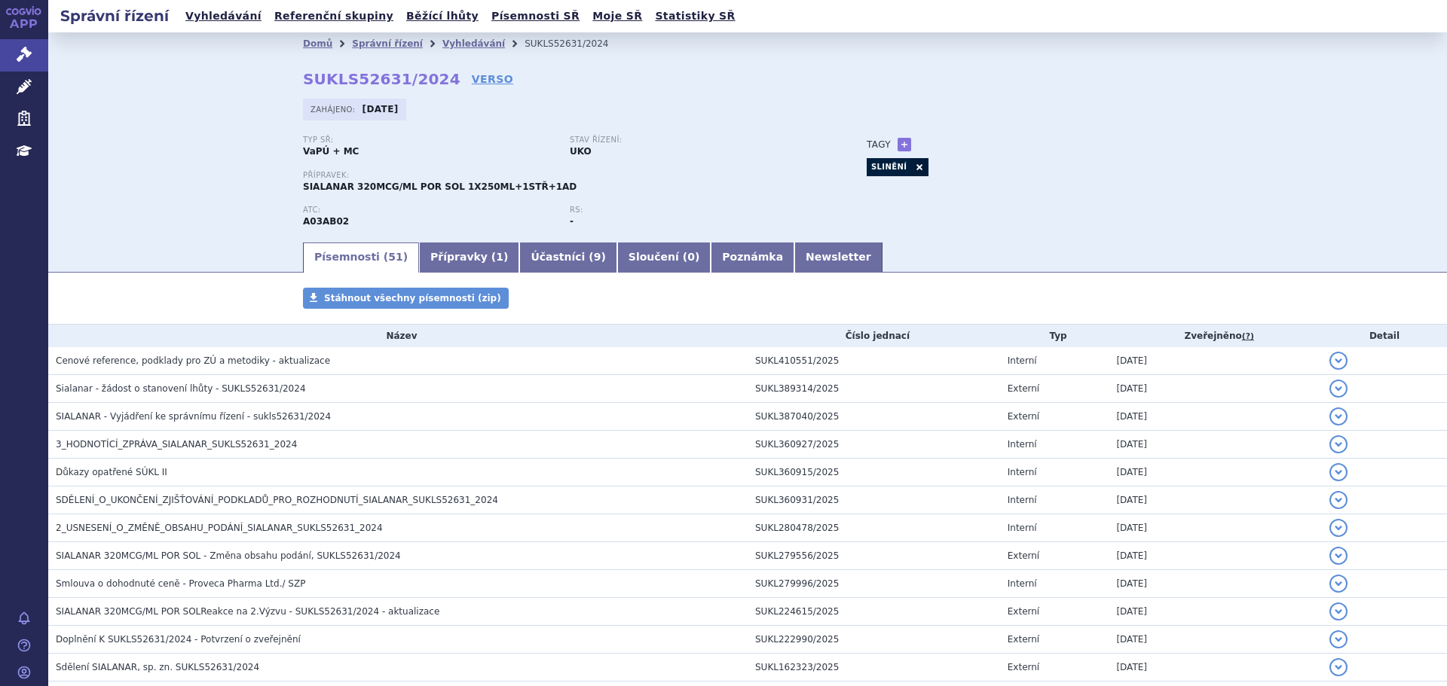
click at [379, 367] on h3 "Cenové reference, podklady pro ZÚ a metodiky - aktualizace" at bounding box center [402, 360] width 692 height 15
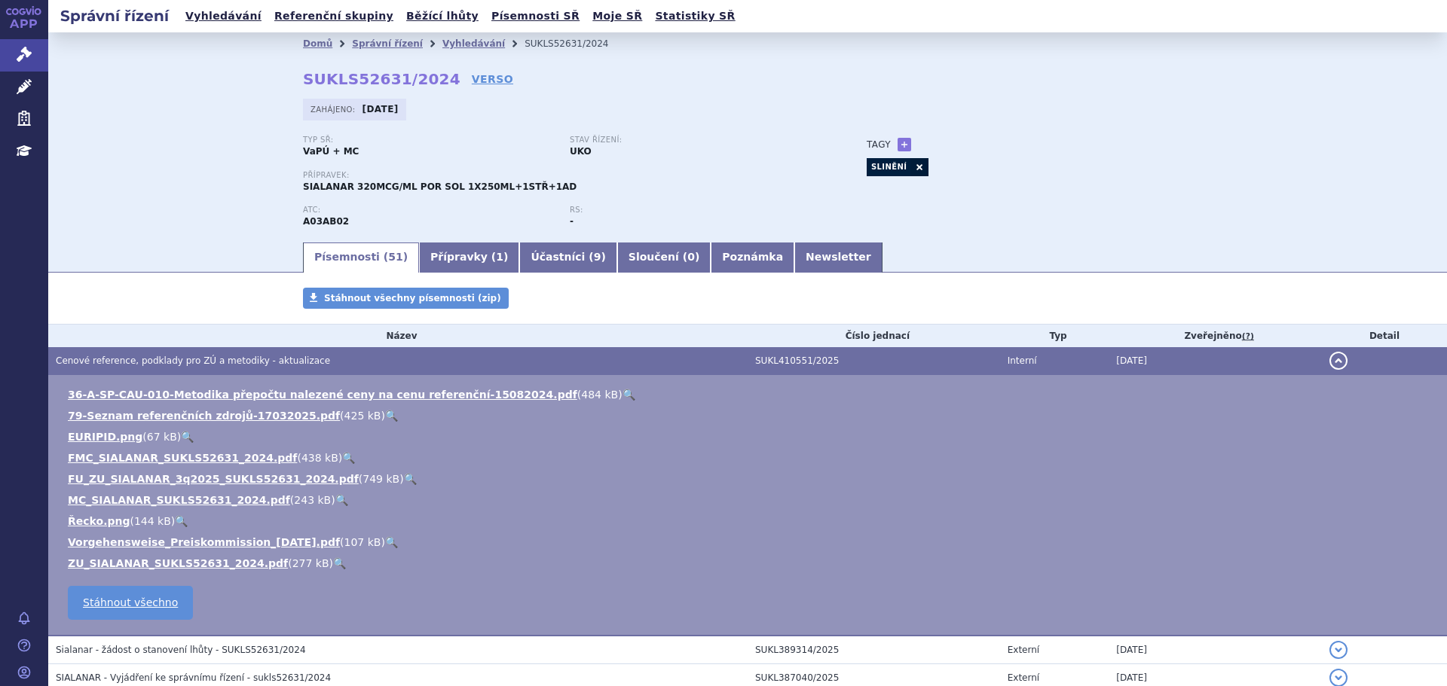
click at [342, 457] on link "🔍" at bounding box center [348, 458] width 13 height 12
click at [404, 479] on link "🔍" at bounding box center [410, 479] width 13 height 12
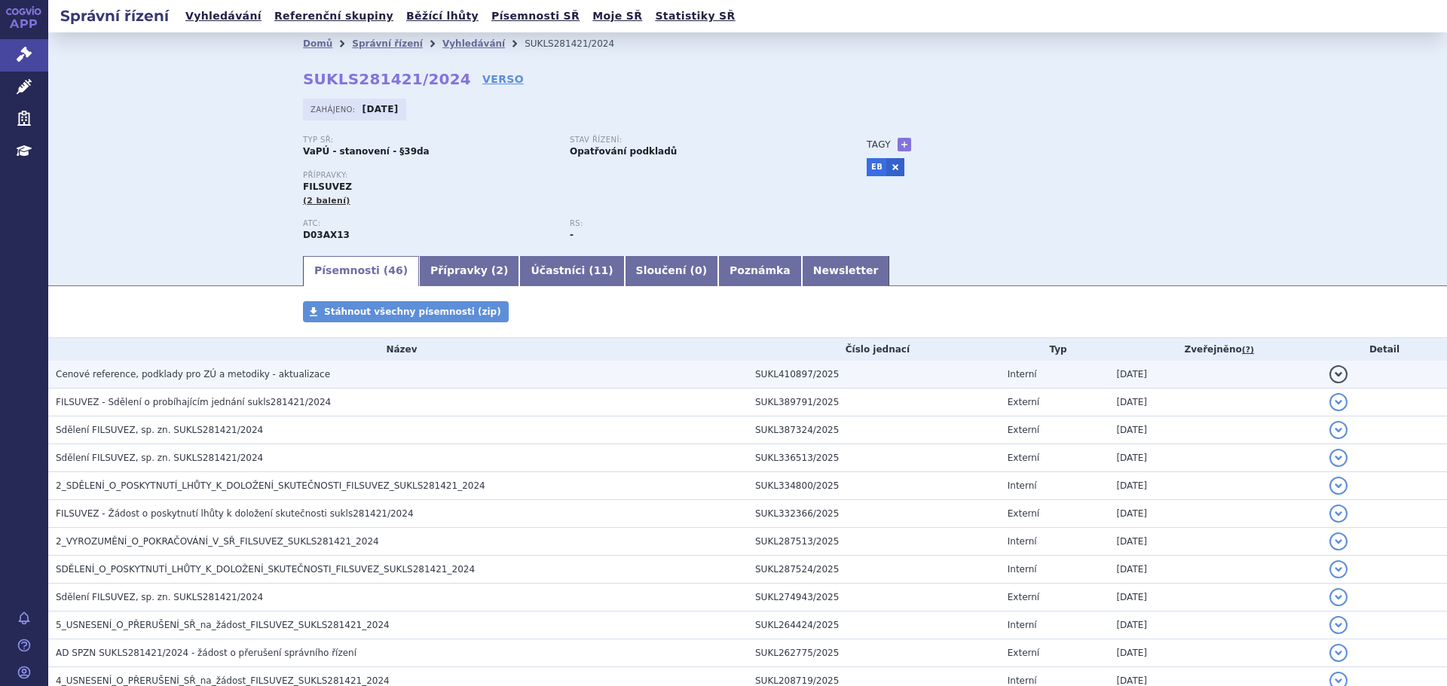
click at [316, 373] on h3 "Cenové reference, podklady pro ZÚ a metodiky - aktualizace" at bounding box center [402, 374] width 692 height 15
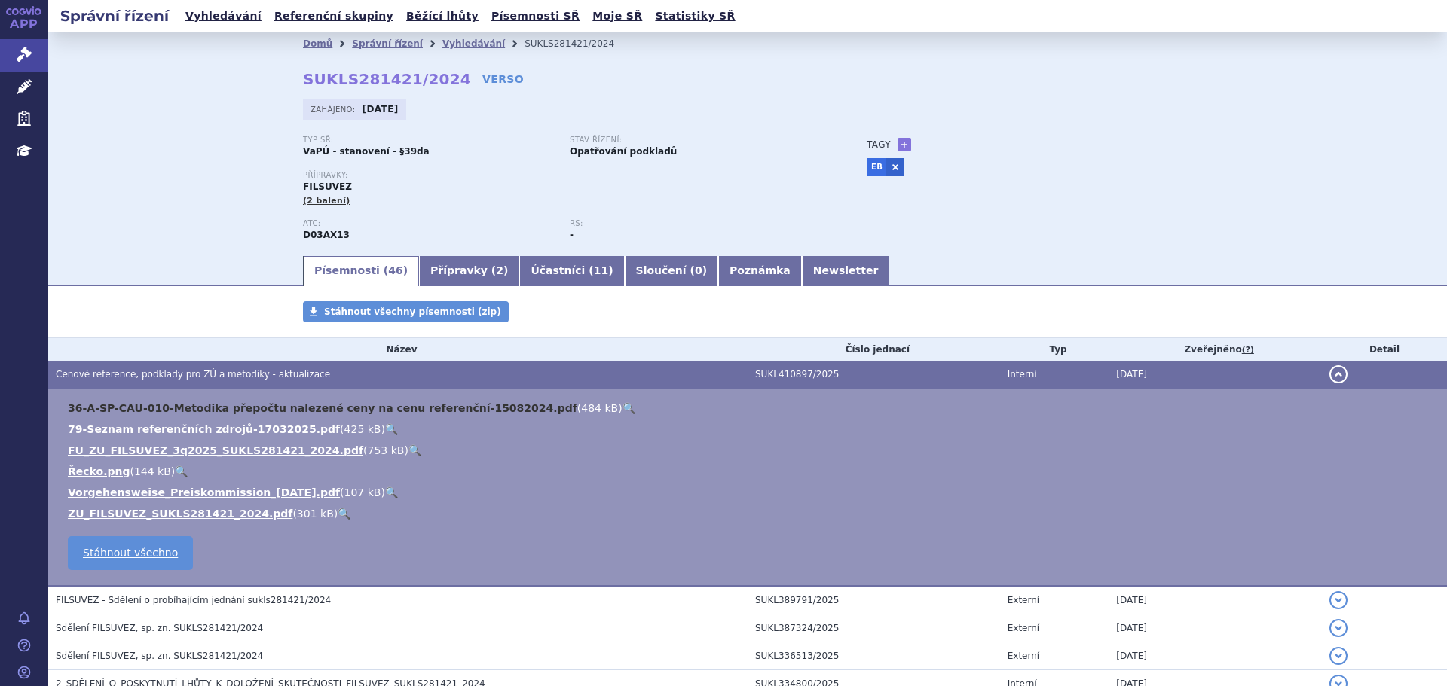
scroll to position [75, 0]
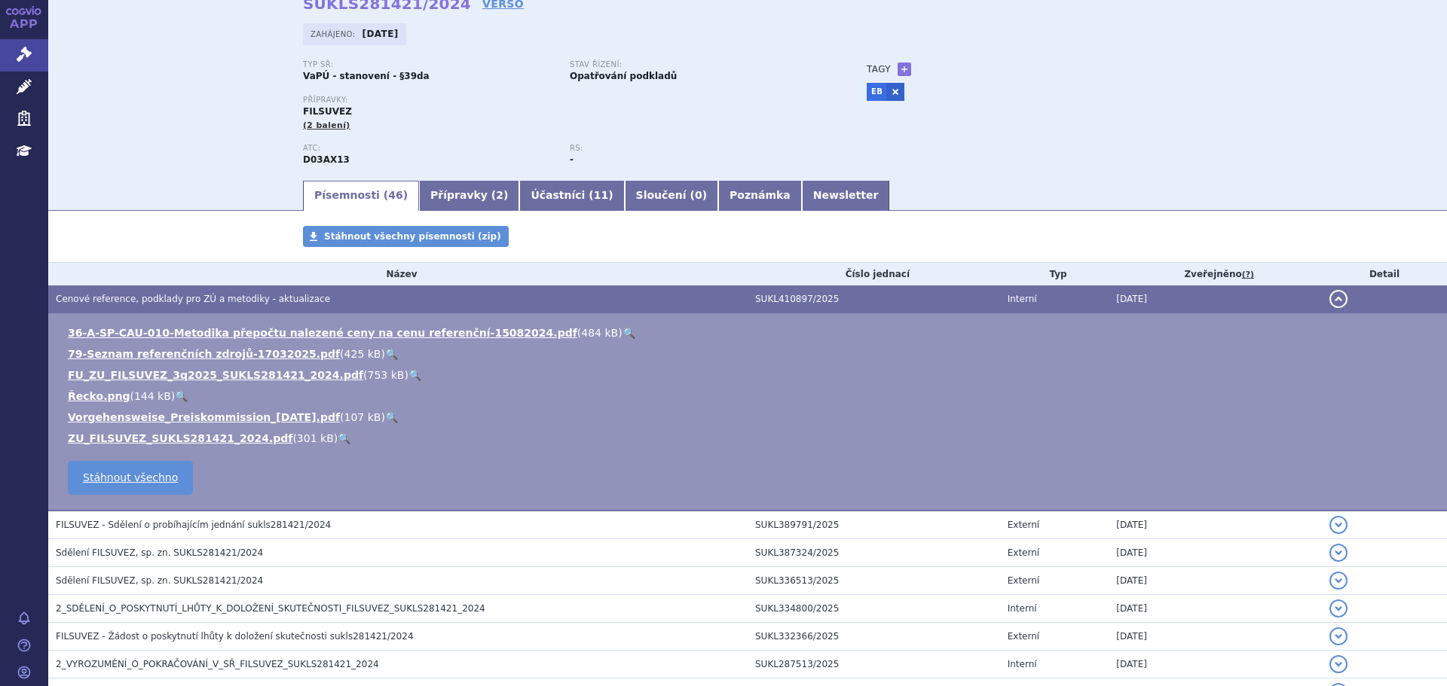
click at [408, 379] on link "🔍" at bounding box center [414, 375] width 13 height 12
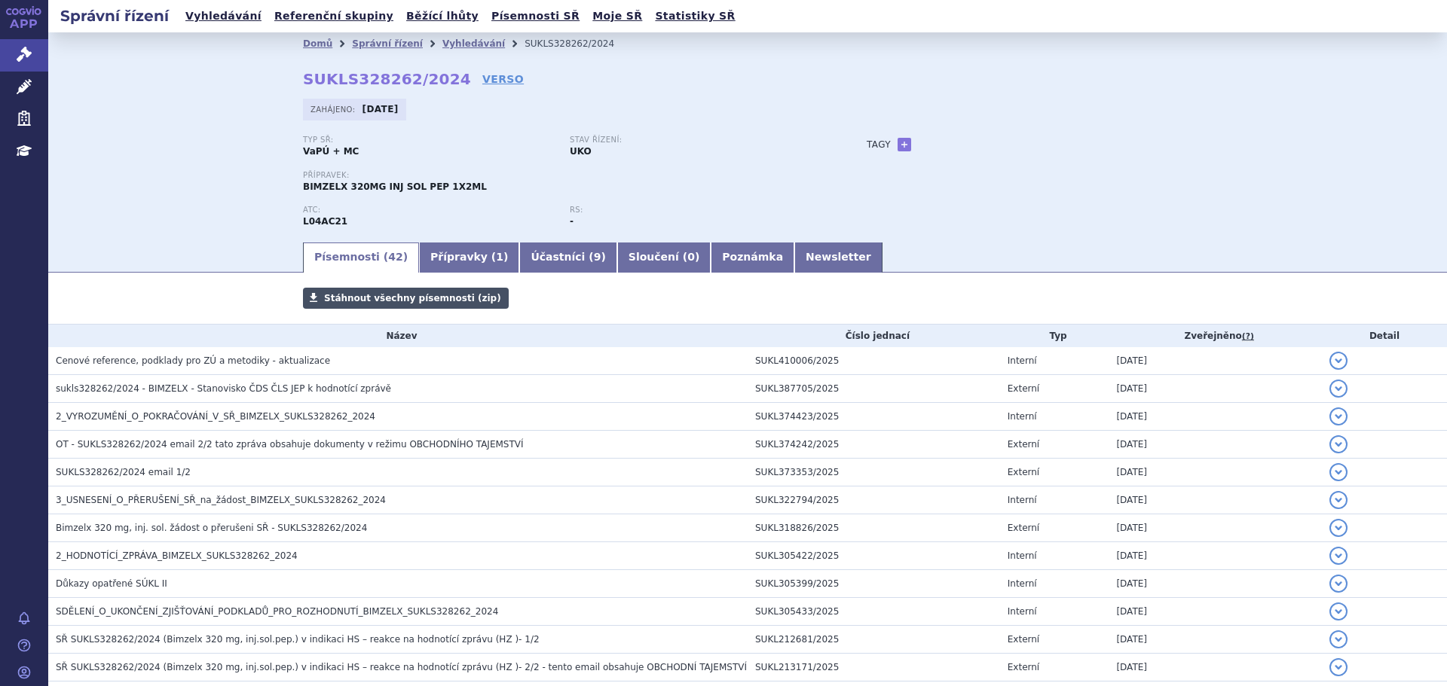
scroll to position [151, 0]
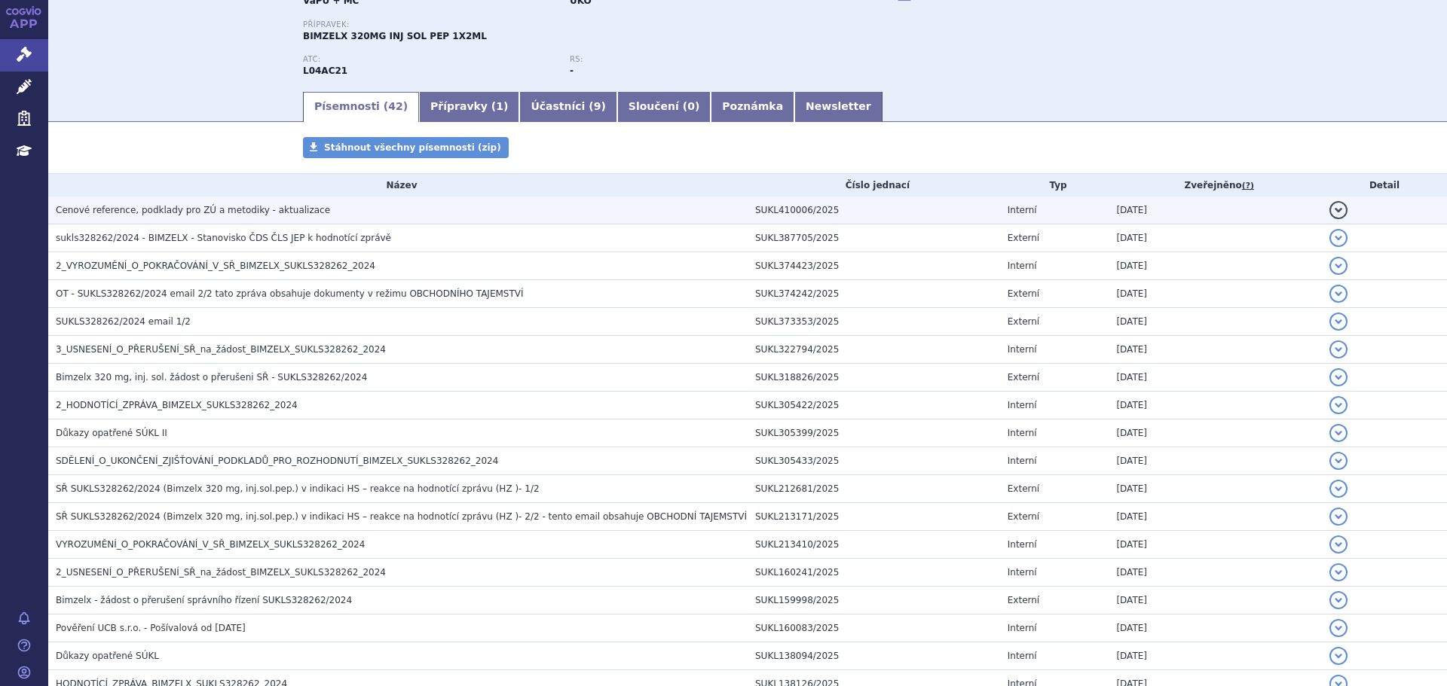
click at [267, 201] on td "Cenové reference, podklady pro ZÚ a metodiky - aktualizace" at bounding box center [397, 211] width 699 height 28
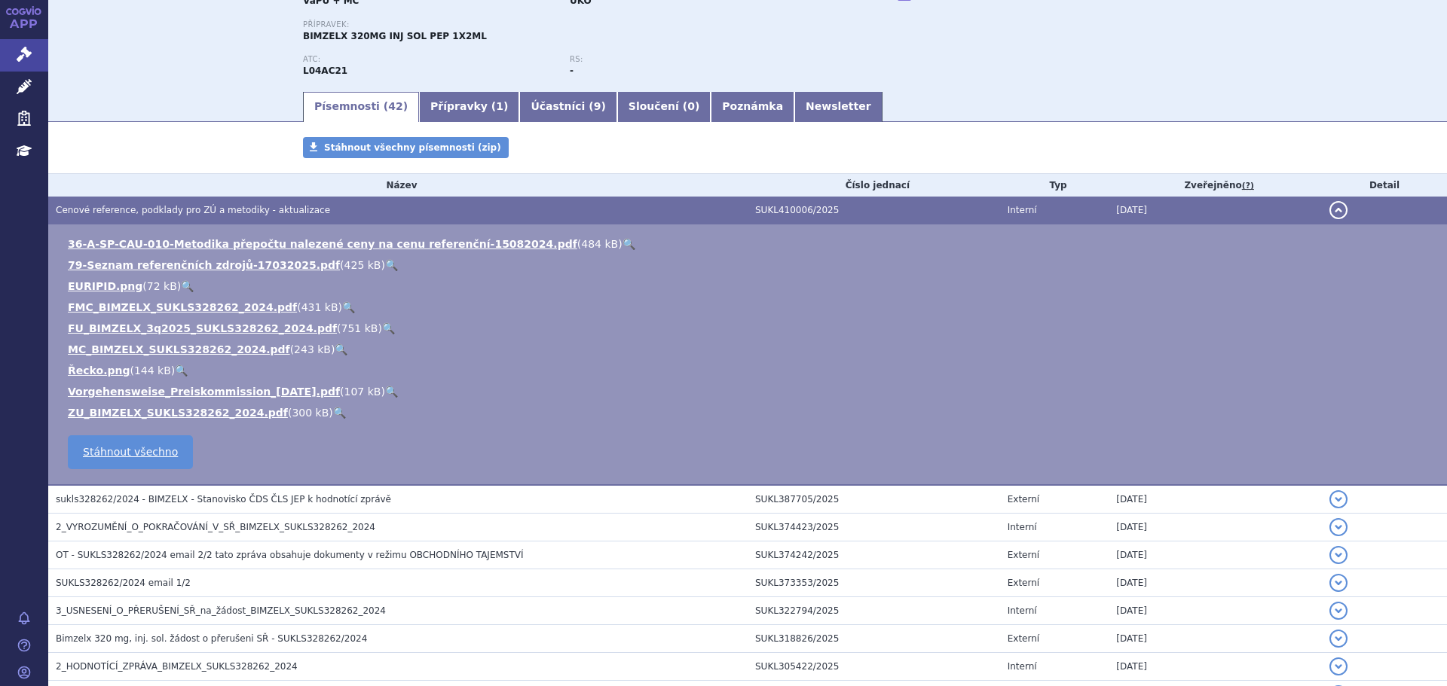
click at [382, 326] on link "🔍" at bounding box center [388, 328] width 13 height 12
click at [794, 107] on link "Newsletter" at bounding box center [838, 107] width 88 height 30
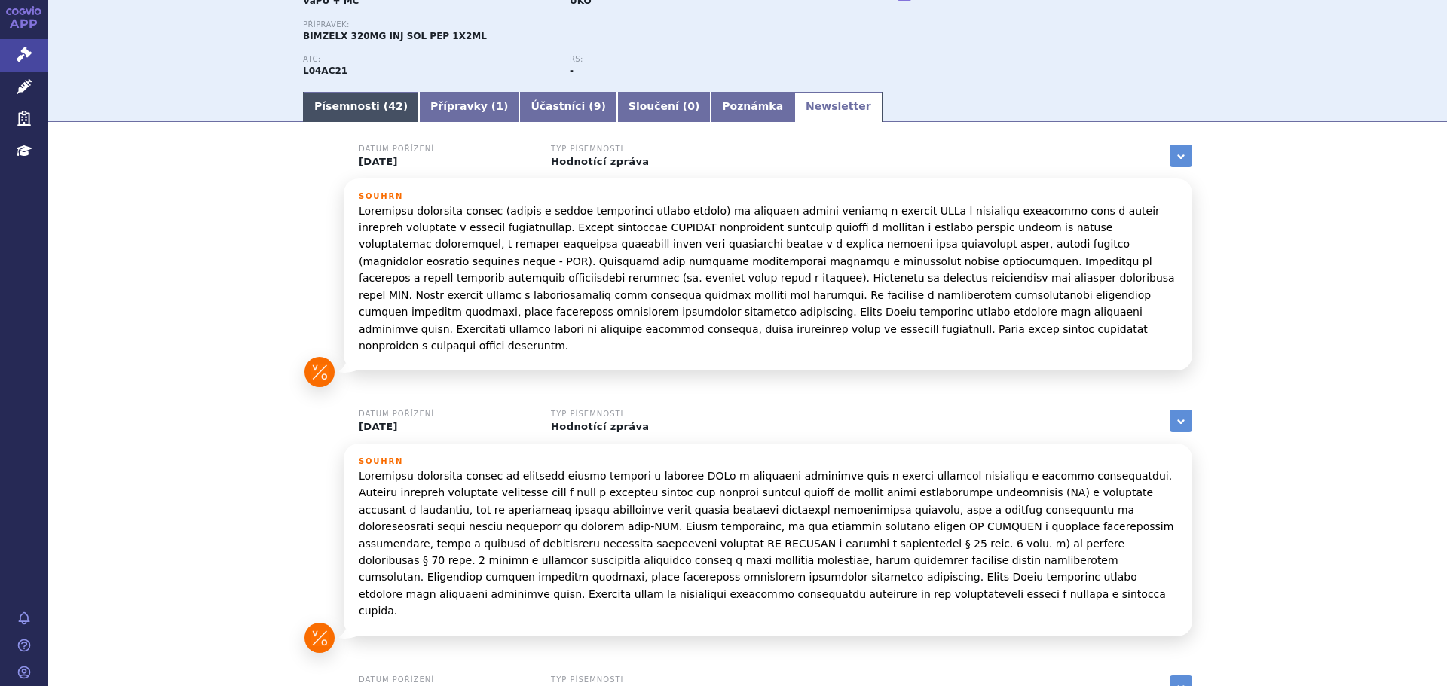
click at [343, 105] on link "Písemnosti ( 42 )" at bounding box center [361, 107] width 116 height 30
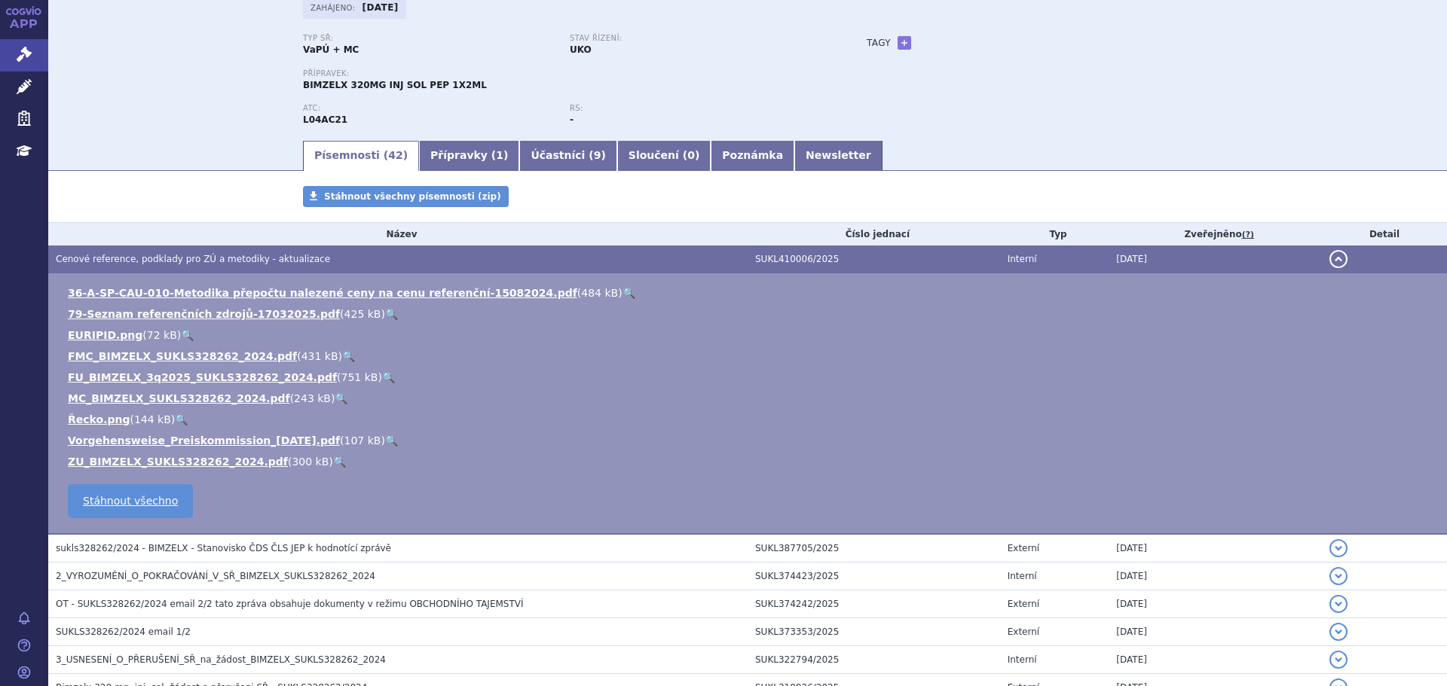
scroll to position [75, 0]
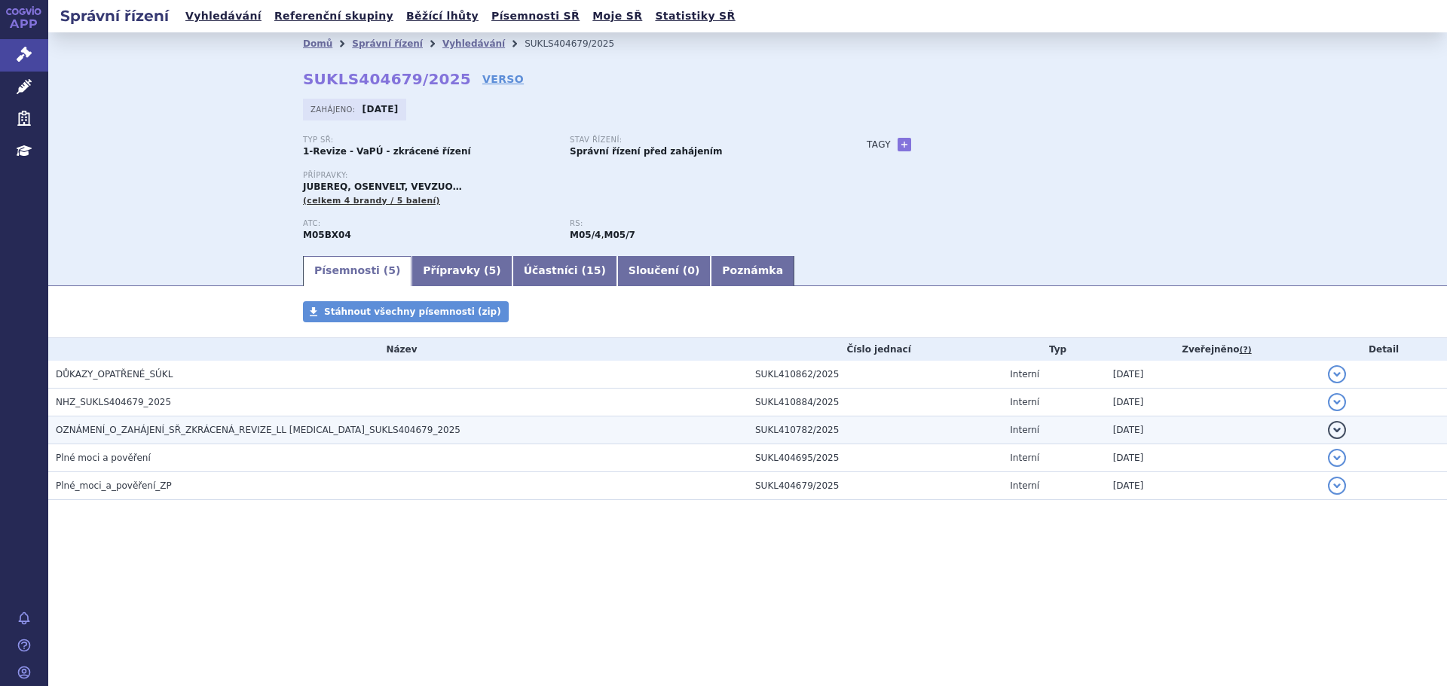
click at [267, 427] on span "OZNÁMENÍ_O_ZAHÁJENÍ_SŘ_ZKRÁCENÁ_REVIZE_LL [MEDICAL_DATA]_SUKLS404679_2025" at bounding box center [258, 430] width 405 height 11
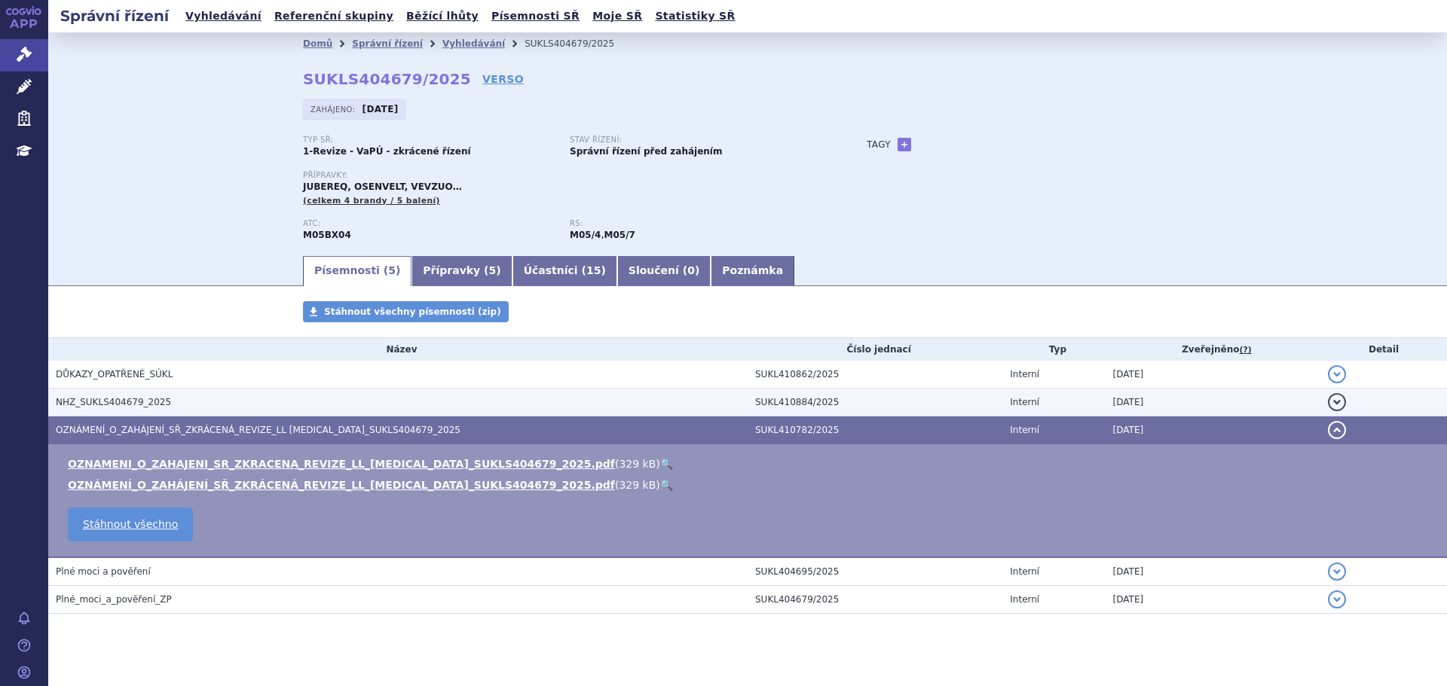
click at [90, 405] on span "NHZ_SUKLS404679_2025" at bounding box center [113, 402] width 115 height 11
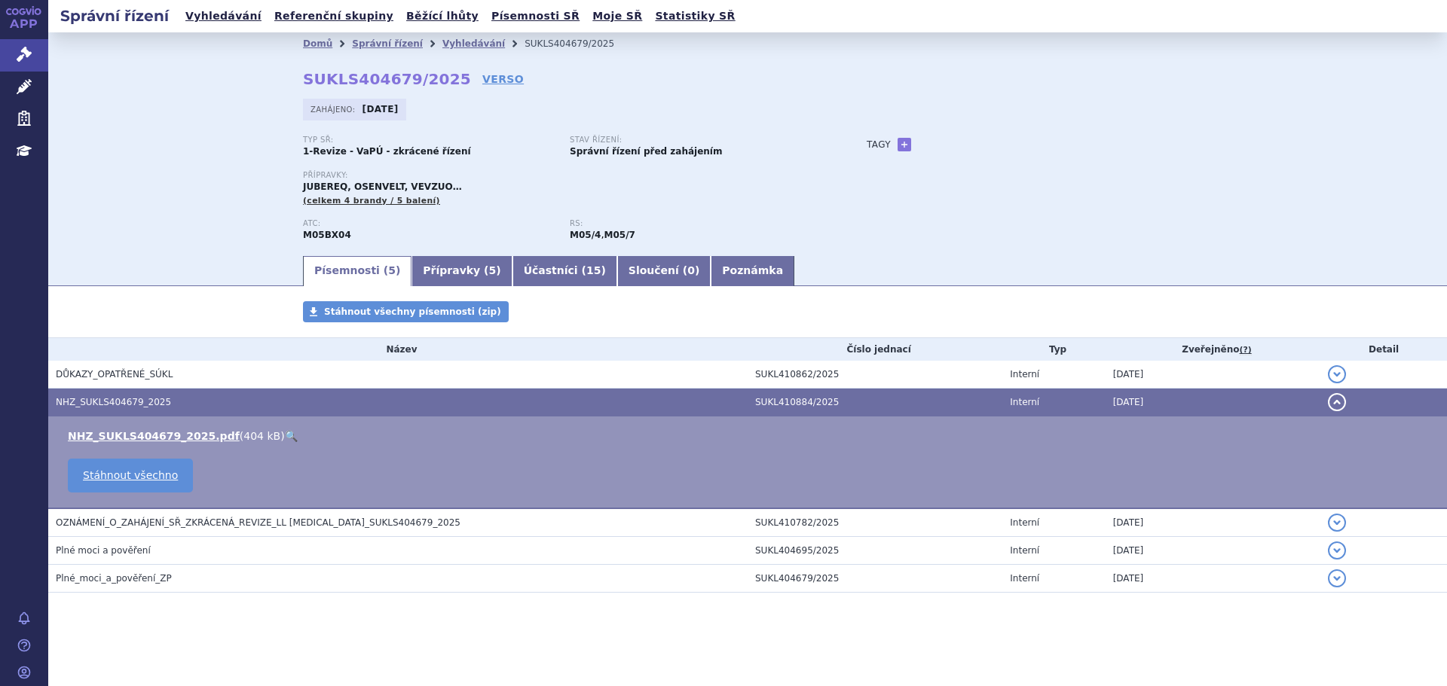
click at [285, 439] on link "🔍" at bounding box center [291, 436] width 13 height 12
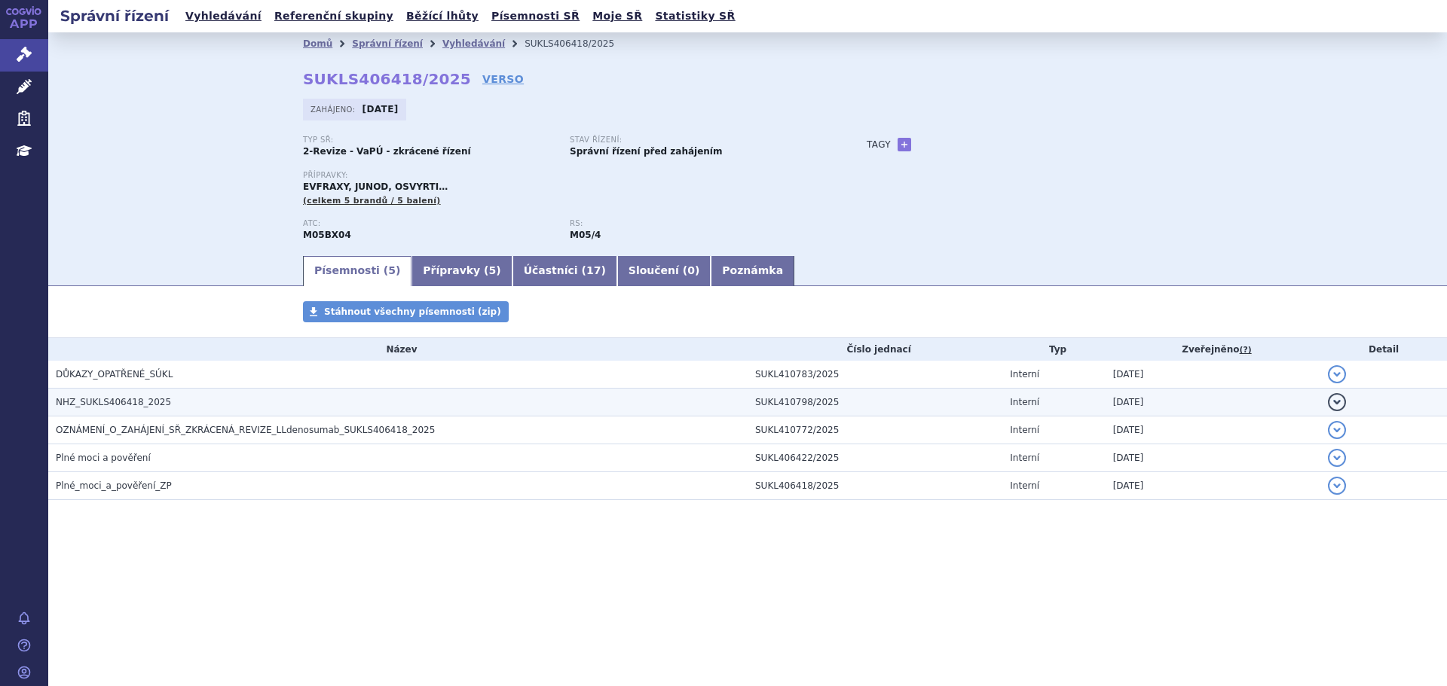
click at [275, 405] on h3 "NHZ_SUKLS406418_2025" at bounding box center [402, 402] width 692 height 15
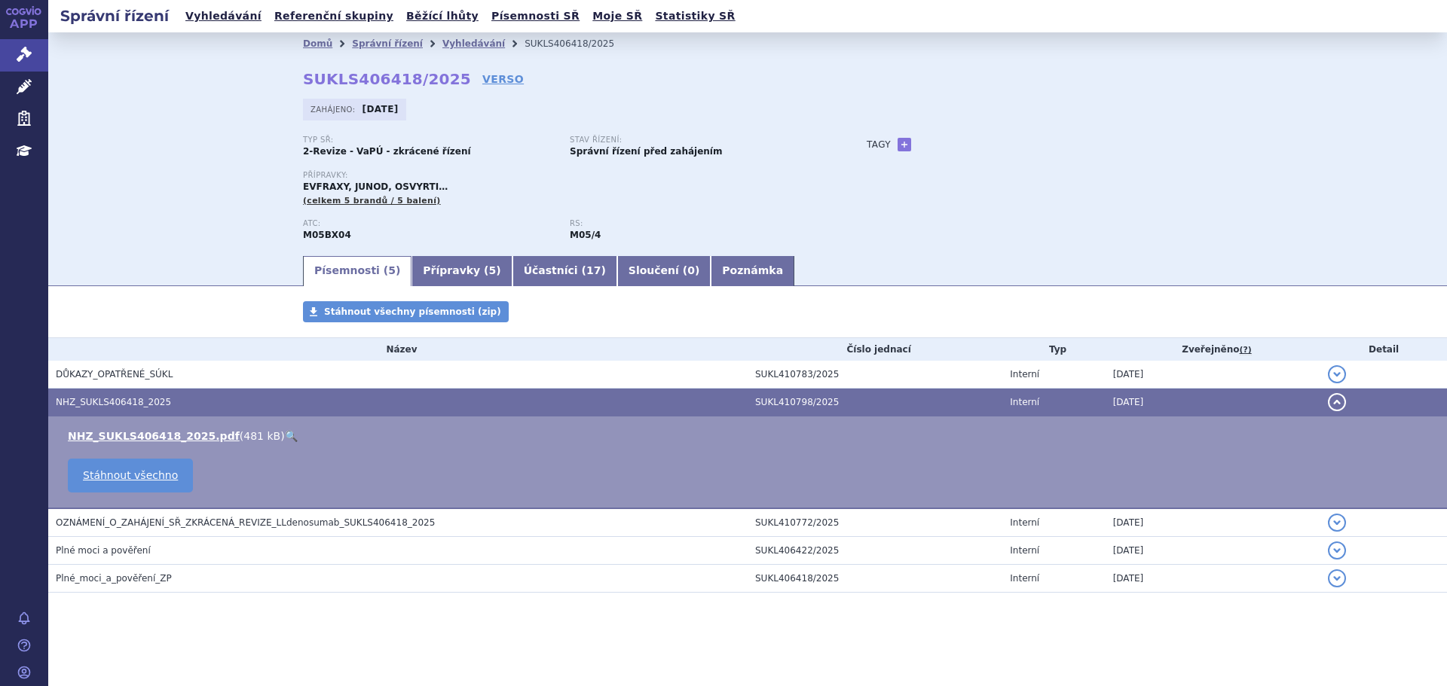
click at [285, 437] on link "🔍" at bounding box center [291, 436] width 13 height 12
click at [21, 64] on link "Správní řízení" at bounding box center [24, 55] width 48 height 32
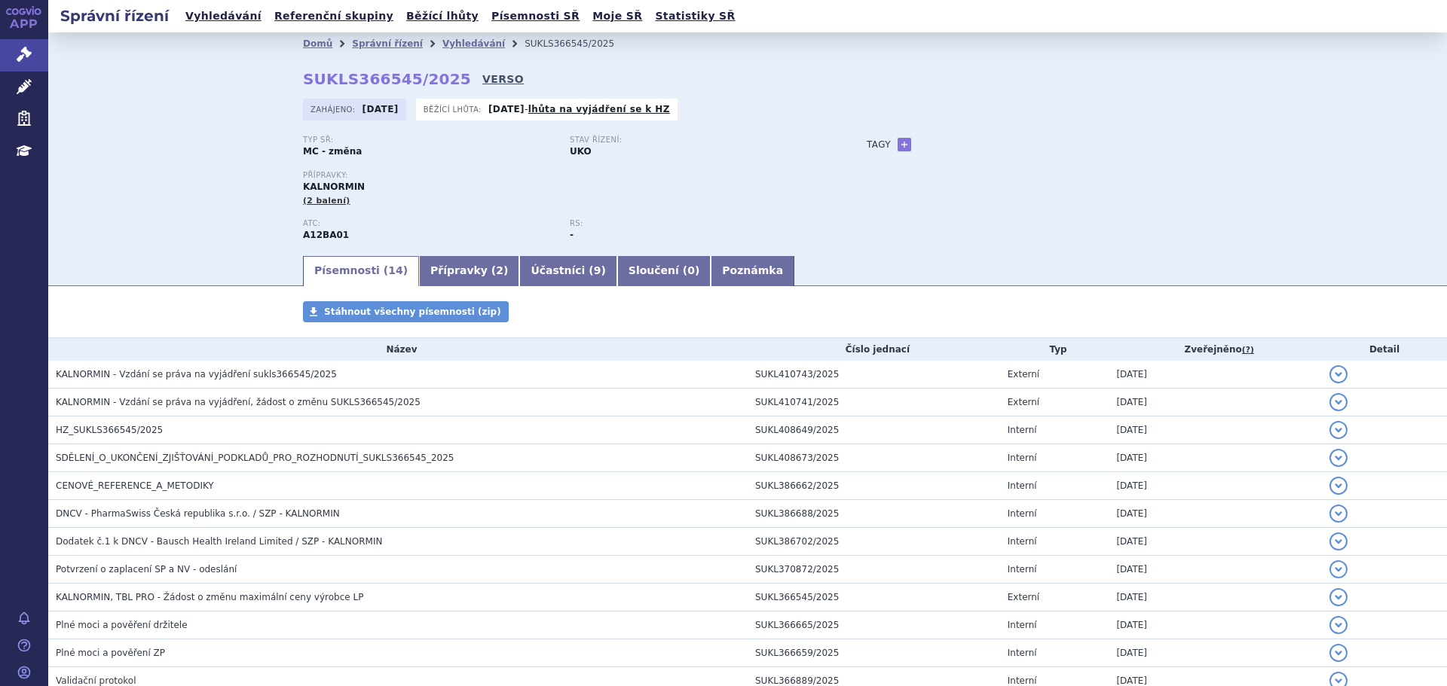
click at [482, 74] on link "VERSO" at bounding box center [502, 79] width 41 height 15
click at [901, 144] on link "+" at bounding box center [904, 145] width 14 height 14
click at [942, 140] on span at bounding box center [972, 145] width 109 height 20
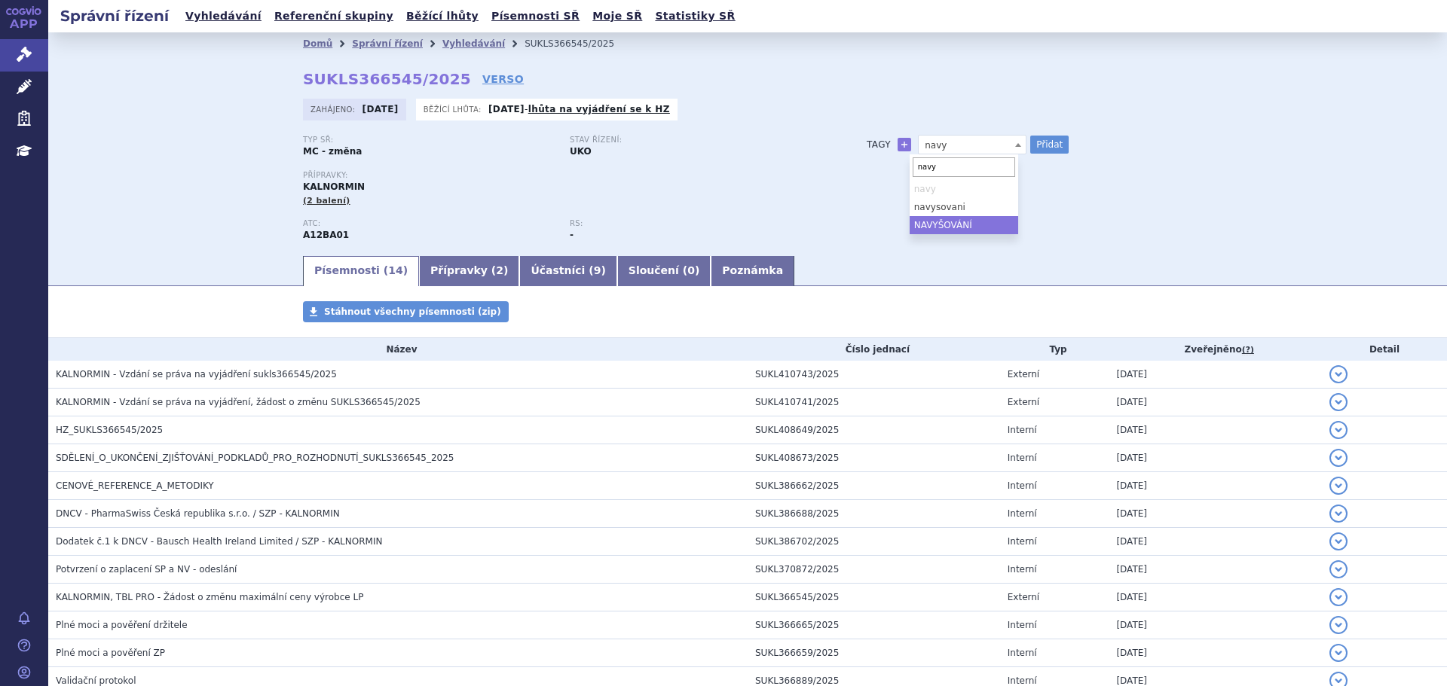
type input "navy"
select select "NAVYŠOVÁNÍ"
click at [1038, 145] on button "Přidat" at bounding box center [1049, 145] width 38 height 18
select select
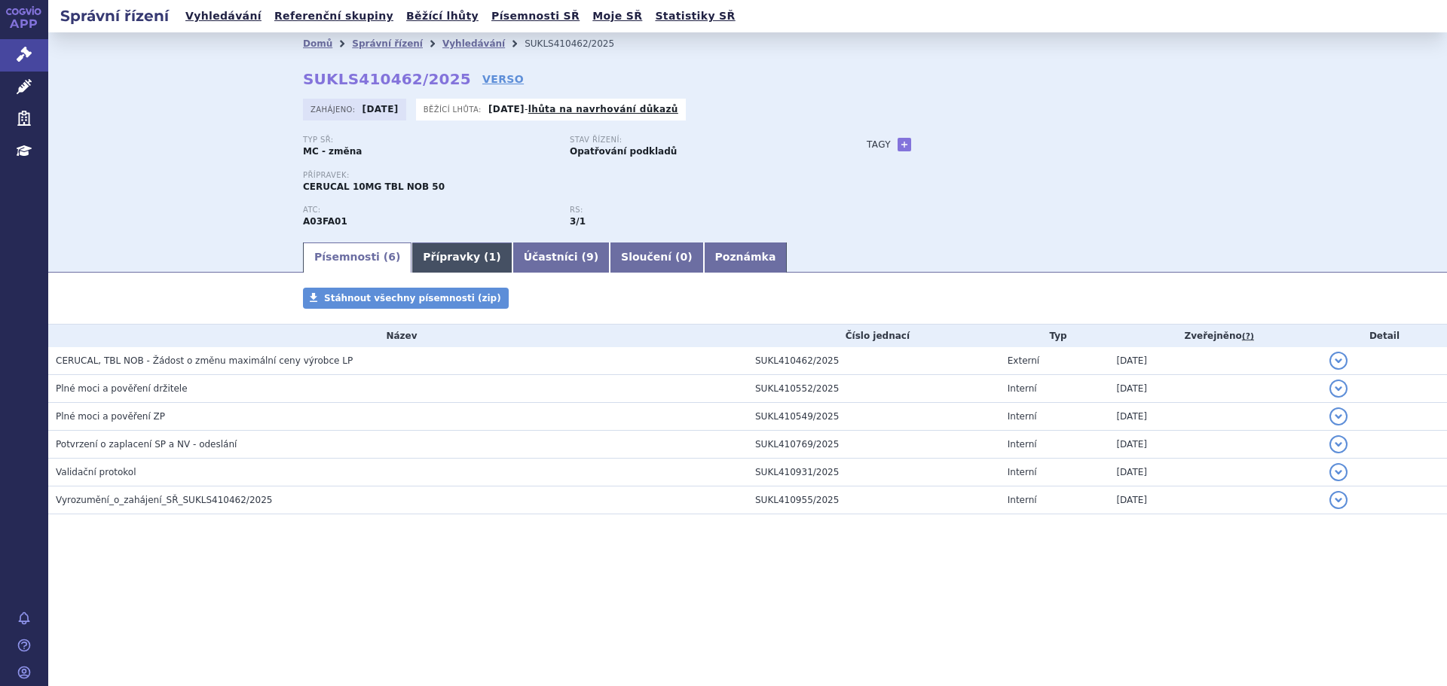
click at [447, 253] on link "Přípravky ( 1 )" at bounding box center [461, 258] width 100 height 30
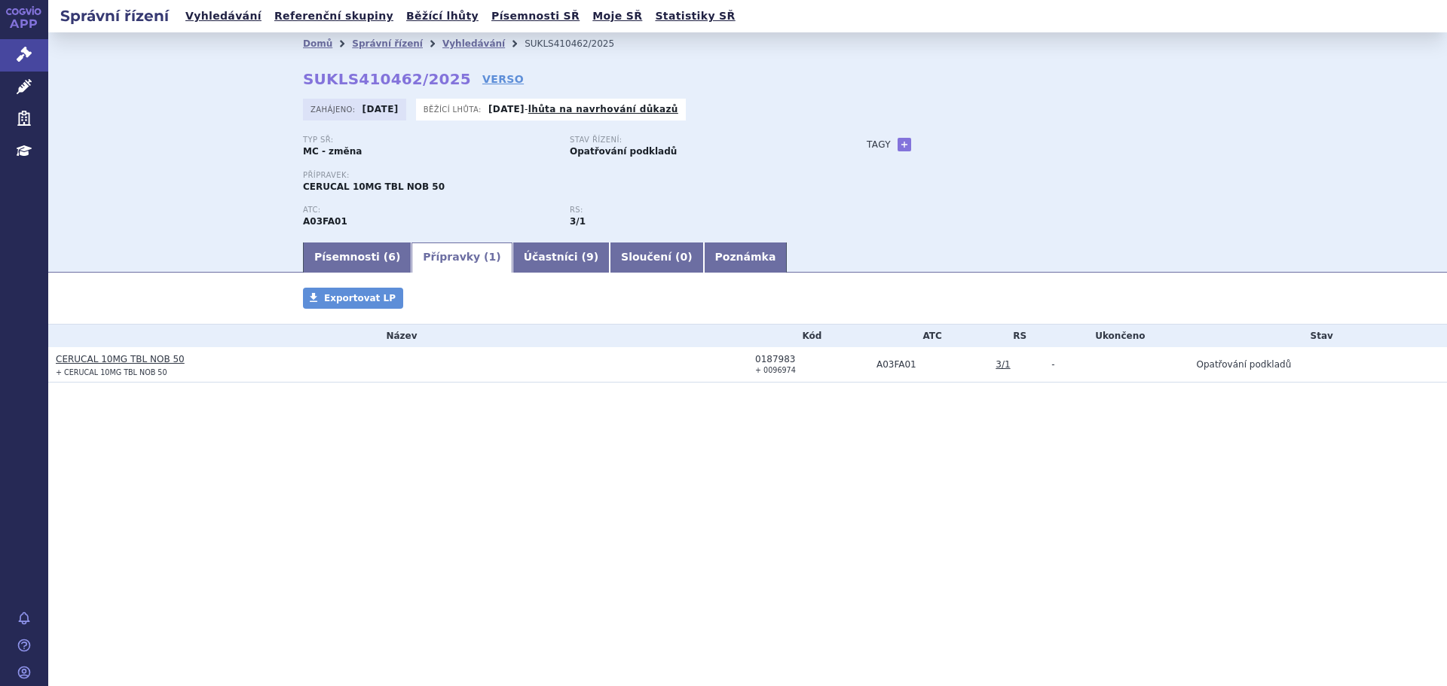
click at [144, 356] on link "CERUCAL 10MG TBL NOB 50" at bounding box center [120, 359] width 129 height 11
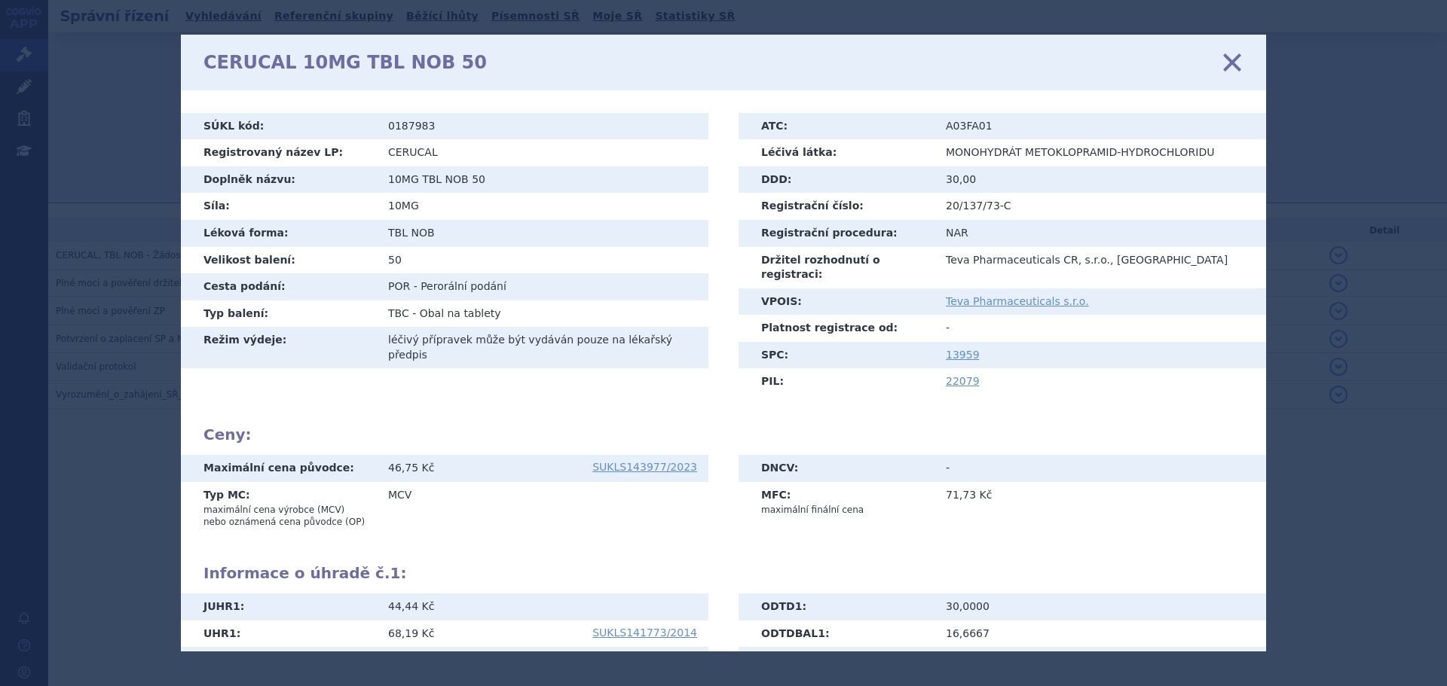
click at [1233, 53] on icon at bounding box center [1232, 62] width 32 height 32
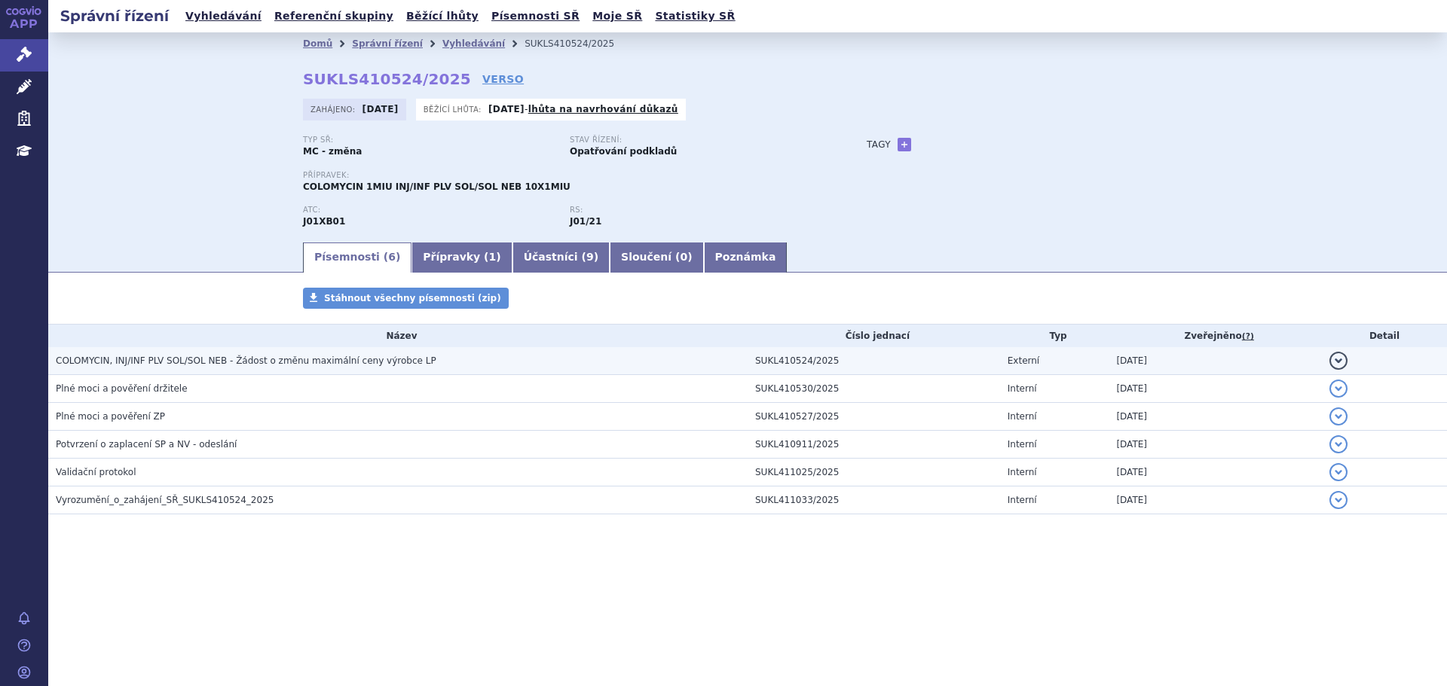
click at [224, 368] on h3 "COLOMYCIN, INJ/INF PLV SOL/SOL NEB - Žádost o změnu maximální ceny výrobce LP" at bounding box center [402, 360] width 692 height 15
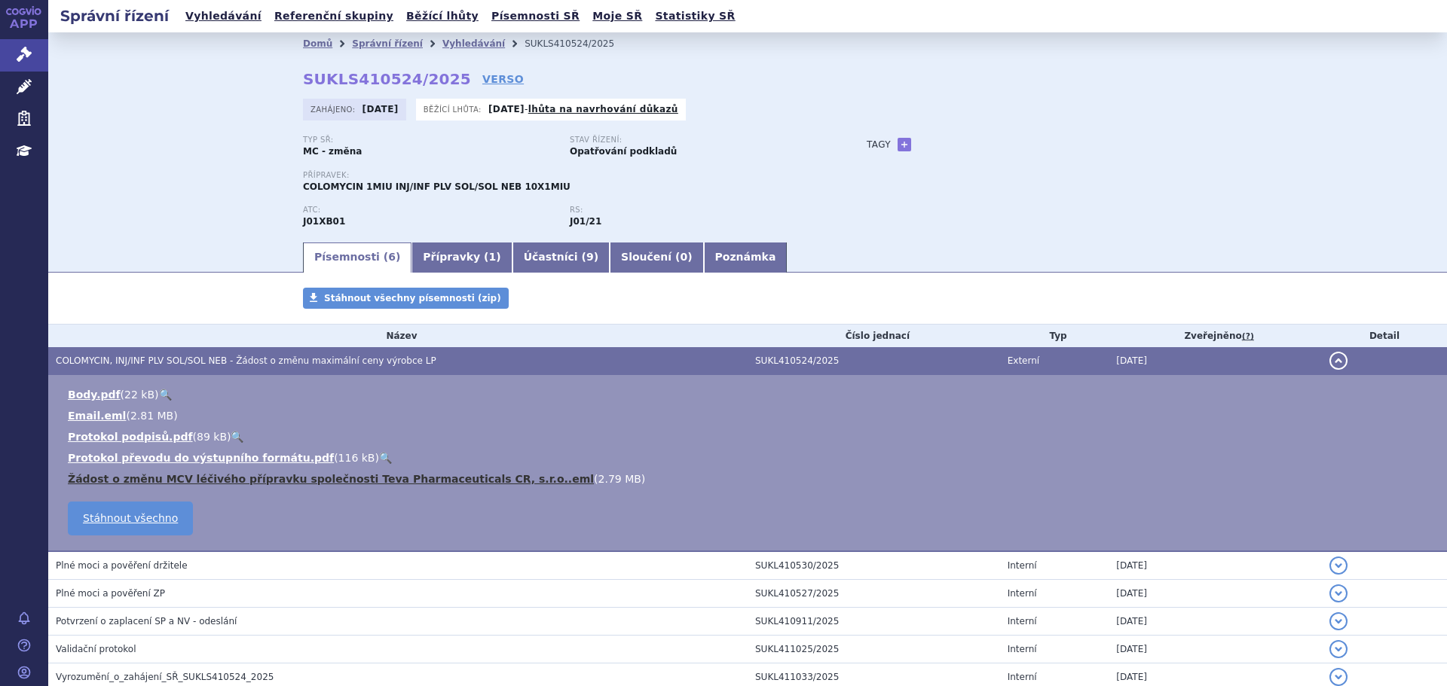
click at [332, 481] on link "Žádost o změnu MCV léčivého přípravku společnosti Teva Pharmaceuticals CR, s.r.…" at bounding box center [331, 479] width 526 height 12
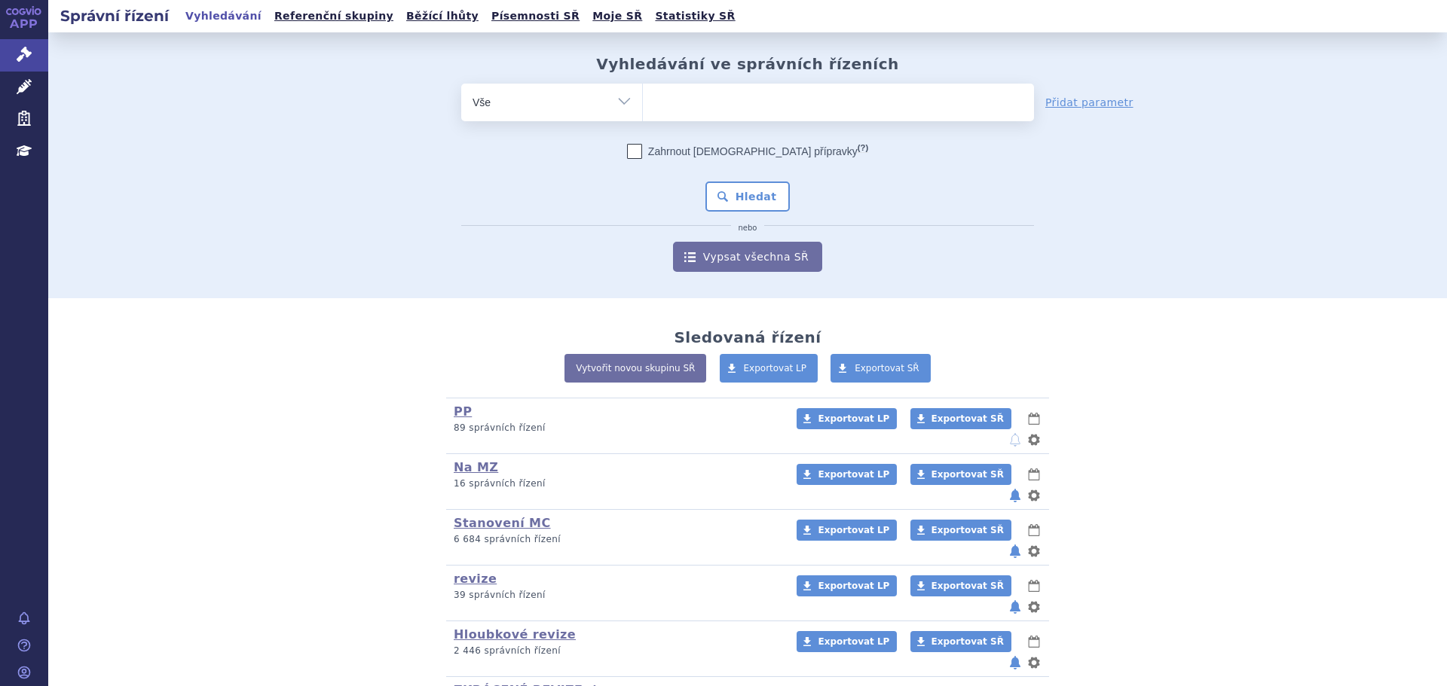
click at [588, 97] on select "Vše Spisová značka Typ SŘ Přípravek/SUKL kód Účastník/Držitel" at bounding box center [551, 101] width 181 height 34
click at [587, 112] on select "Vše Spisová značka Typ SŘ Přípravek/SUKL kód Účastník/Držitel" at bounding box center [551, 101] width 181 height 34
click at [609, 104] on select "Vše Spisová značka Typ SŘ Přípravek/SUKL kód Účastník/Držitel" at bounding box center [551, 101] width 181 height 34
select select "filter-atc-group"
click at [461, 84] on select "Vše Spisová značka Typ SŘ Přípravek/SUKL kód Účastník/Držitel" at bounding box center [551, 101] width 181 height 34
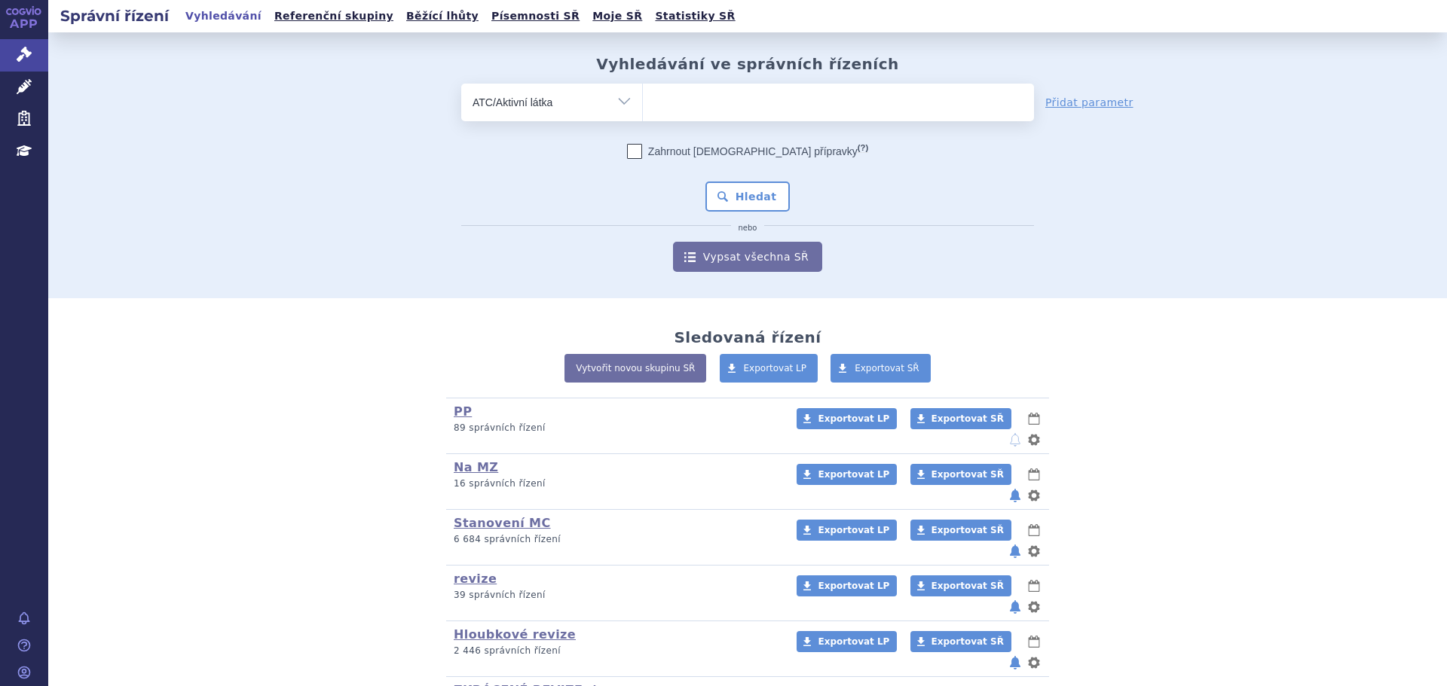
click at [681, 120] on span at bounding box center [838, 103] width 391 height 38
click at [643, 120] on select at bounding box center [642, 102] width 1 height 38
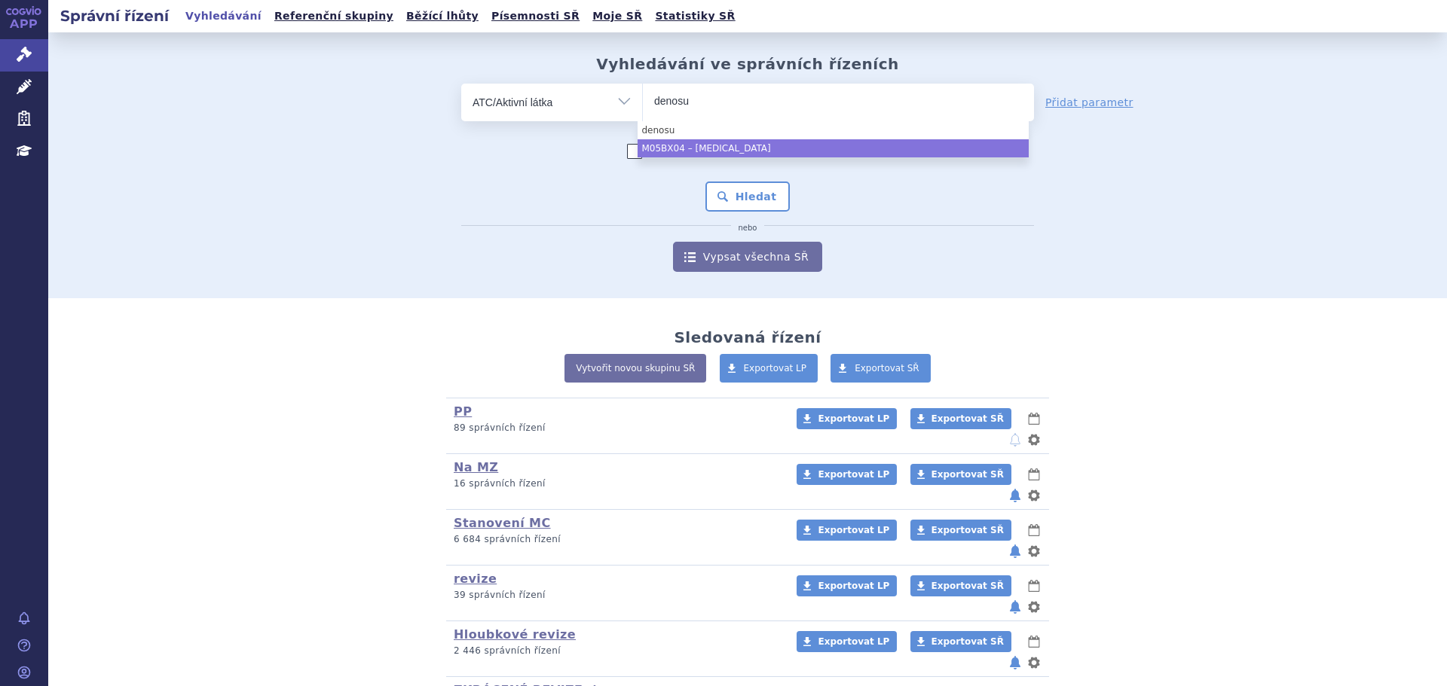
type input "denosu"
select select "M05BX04"
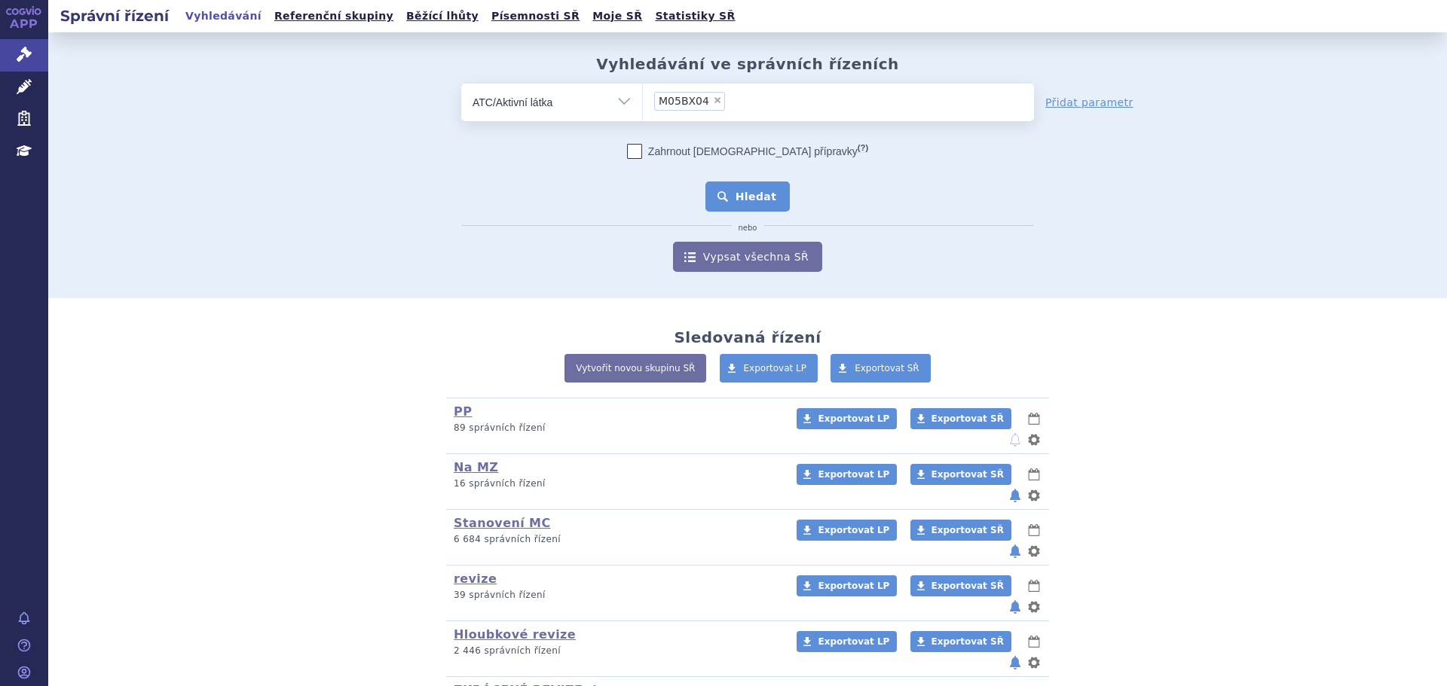
click at [747, 187] on button "Hledat" at bounding box center [747, 197] width 85 height 30
